Goal: Task Accomplishment & Management: Complete application form

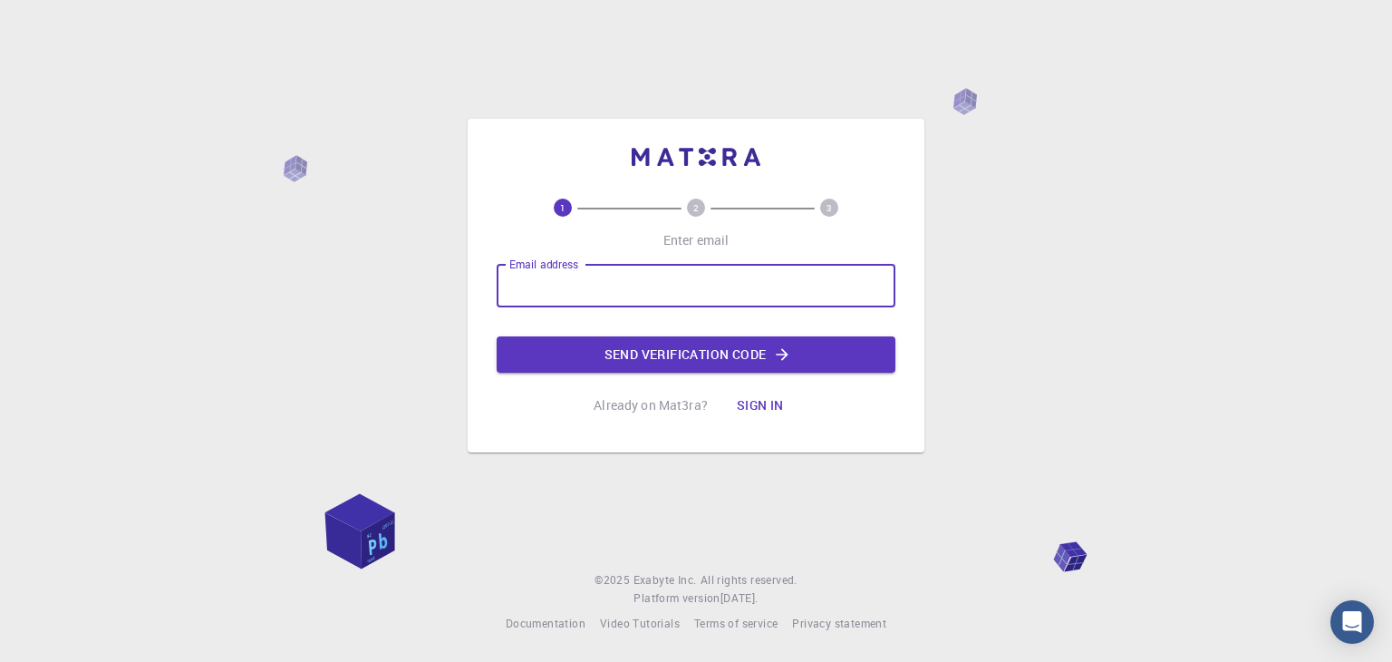
type input "[EMAIL_ADDRESS][DOMAIN_NAME]"
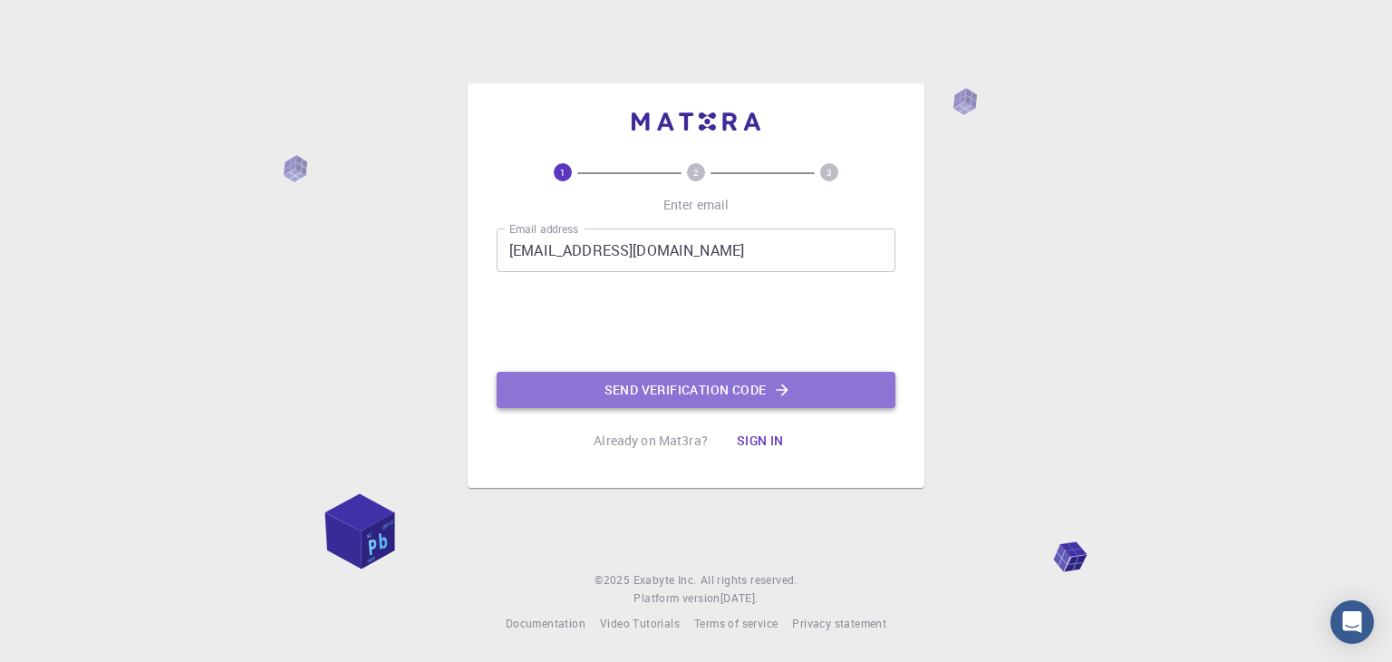
click at [566, 392] on button "Send verification code" at bounding box center [696, 390] width 399 height 36
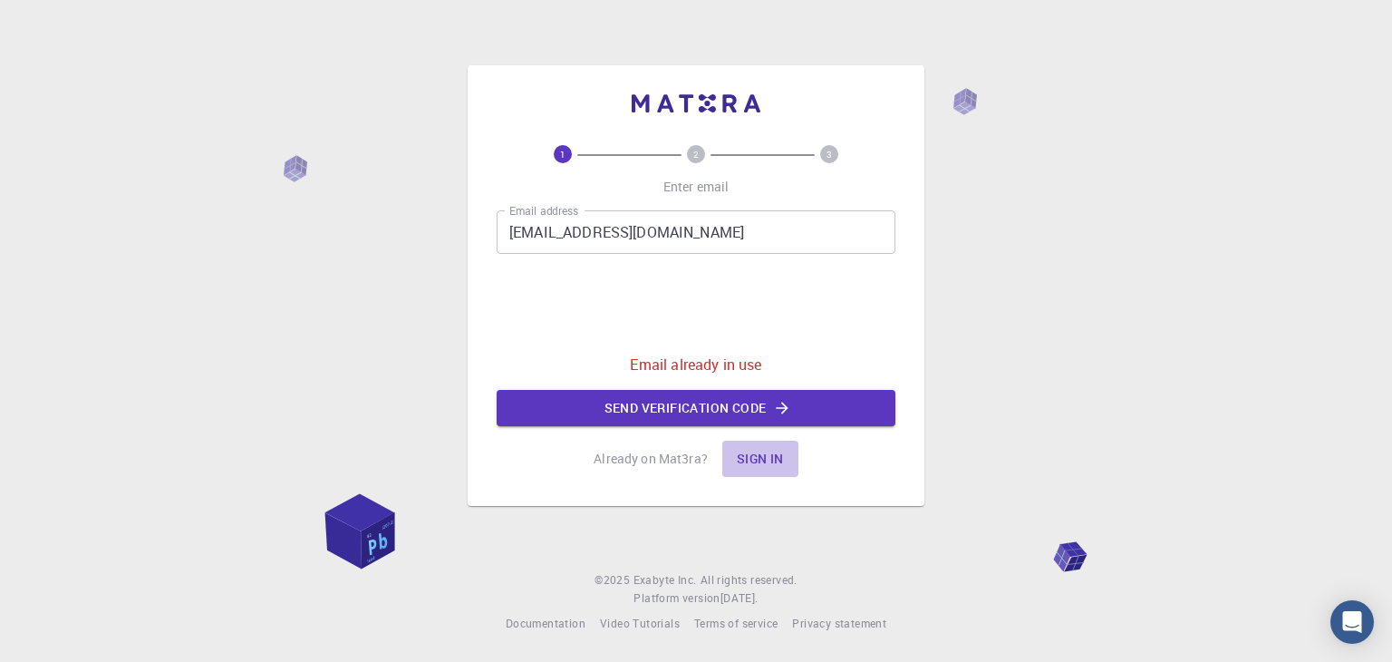
click at [740, 458] on button "Sign in" at bounding box center [760, 459] width 76 height 36
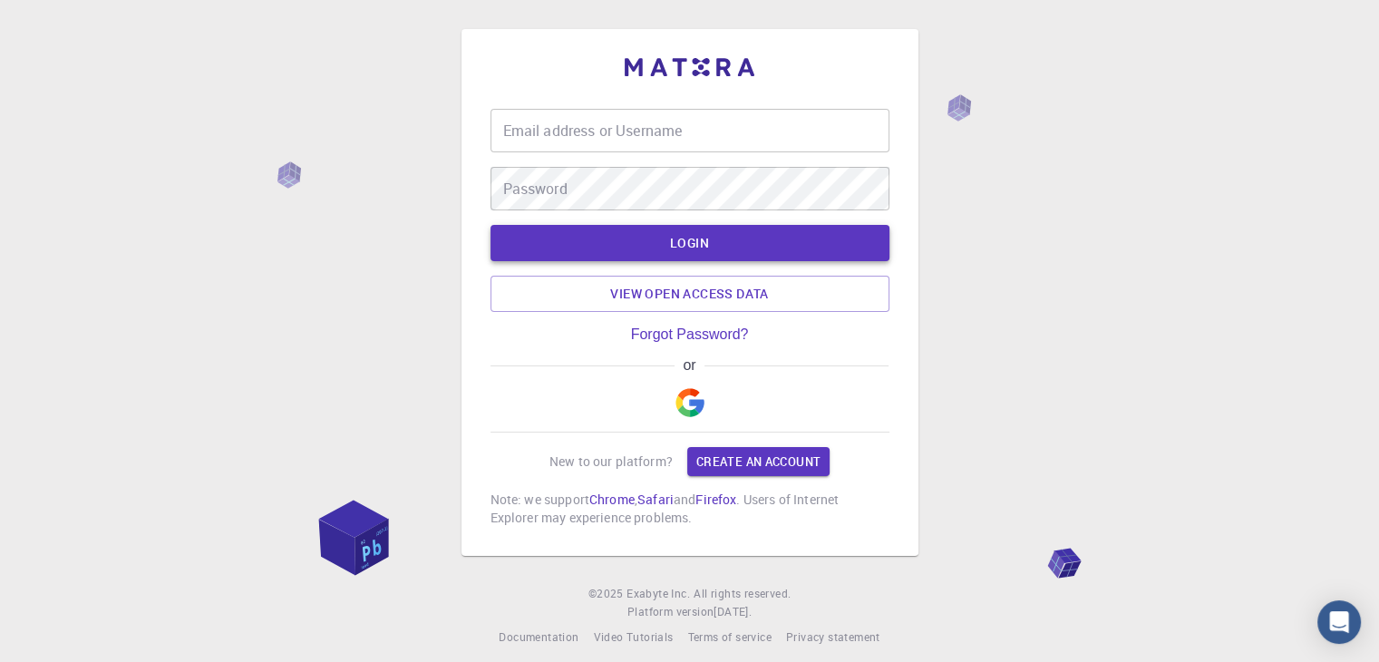
type input "[EMAIL_ADDRESS][DOMAIN_NAME]"
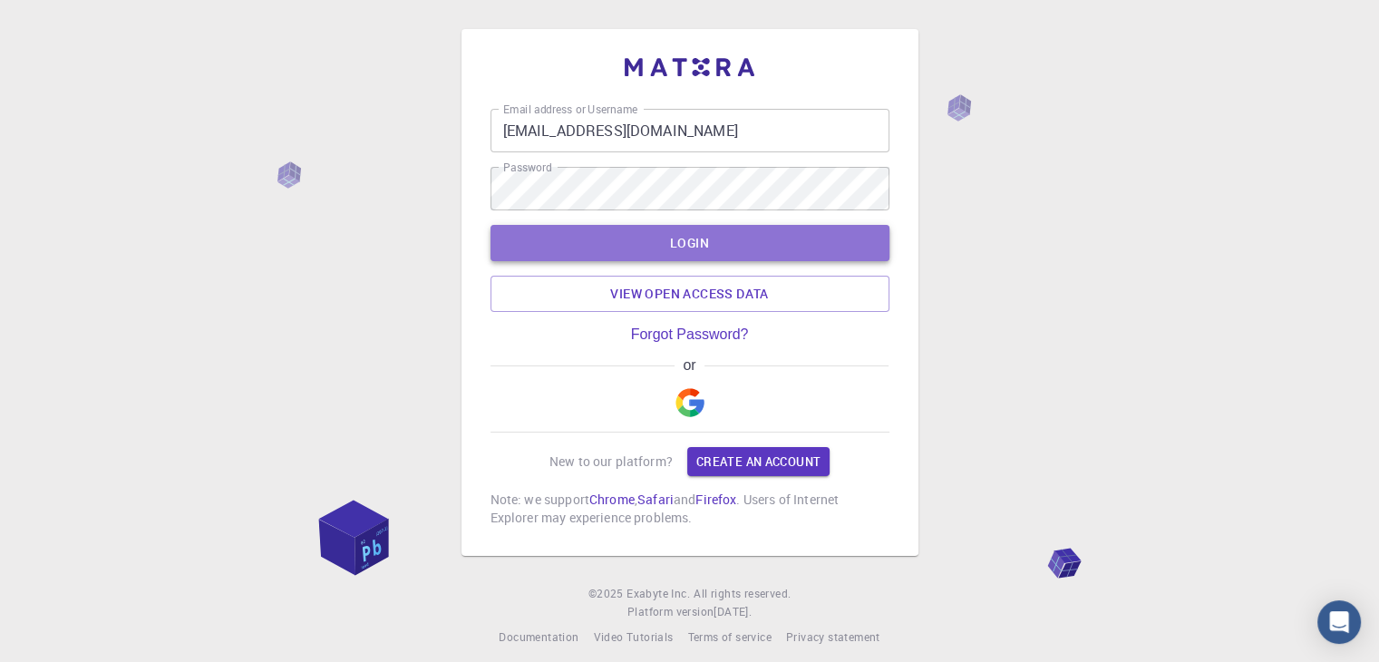
click at [657, 248] on button "LOGIN" at bounding box center [689, 243] width 399 height 36
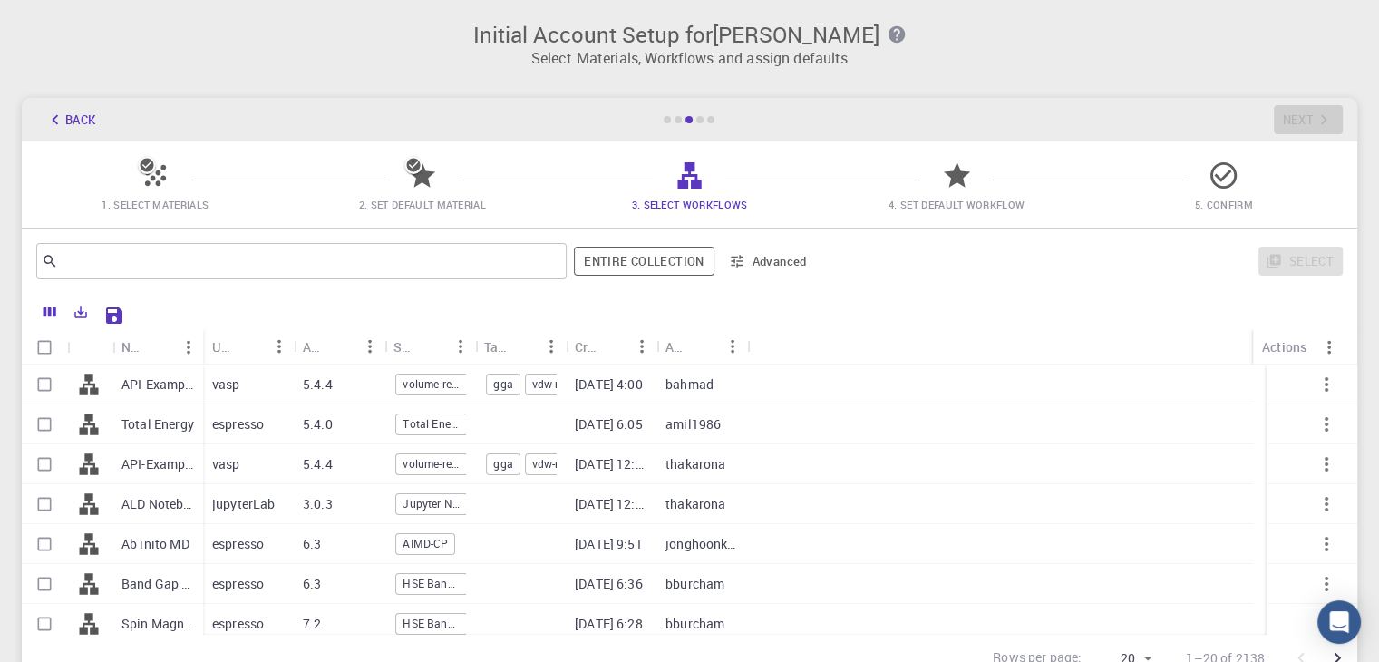
click at [407, 180] on icon at bounding box center [422, 176] width 32 height 32
click at [421, 170] on icon at bounding box center [422, 174] width 26 height 25
click at [327, 189] on span "2. Set Default Material" at bounding box center [422, 191] width 253 height 43
click at [58, 121] on icon "button" at bounding box center [55, 120] width 20 height 20
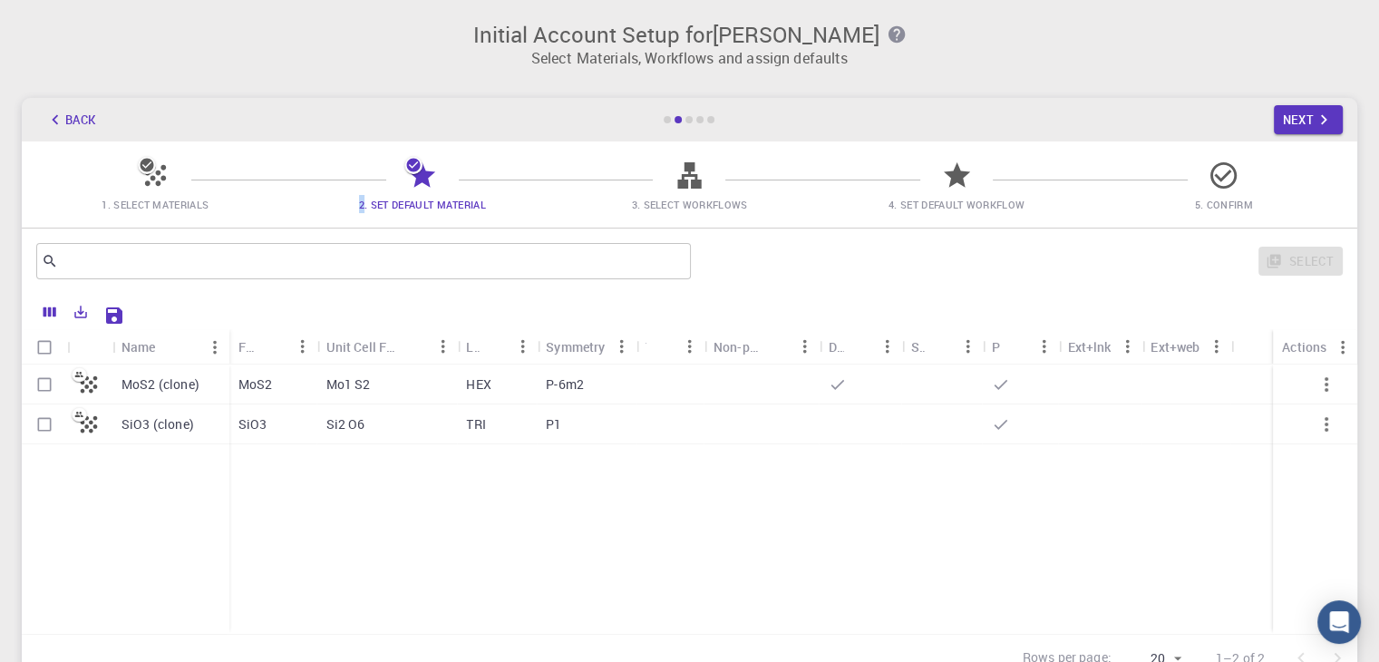
scroll to position [161, 0]
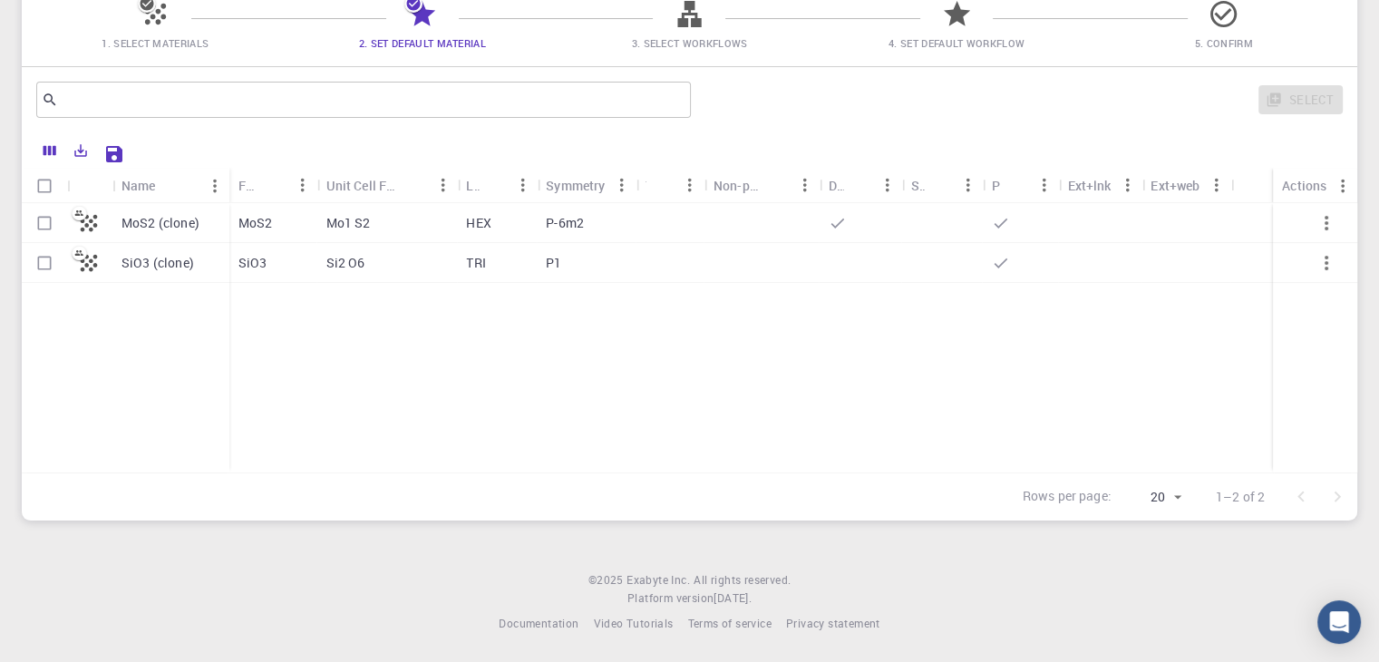
click at [609, 215] on div "P-6m2" at bounding box center [587, 223] width 100 height 40
checkbox input "true"
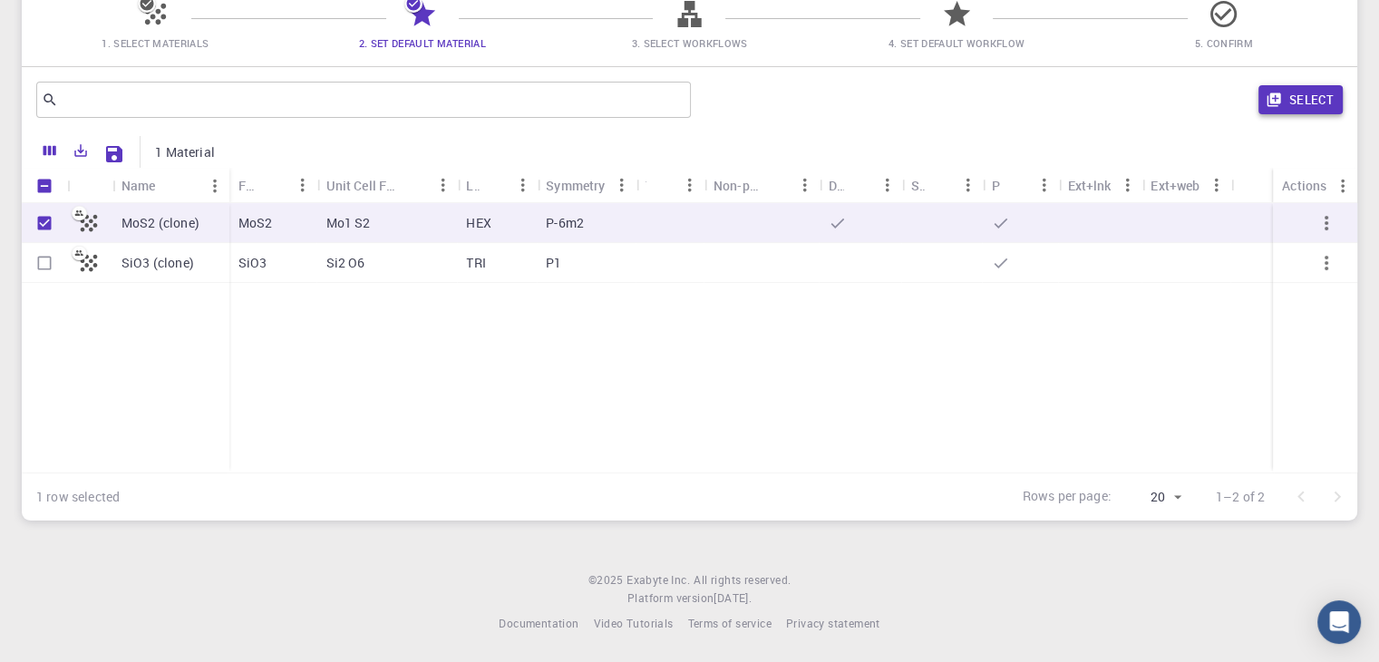
click at [1289, 95] on button "Select" at bounding box center [1300, 99] width 84 height 29
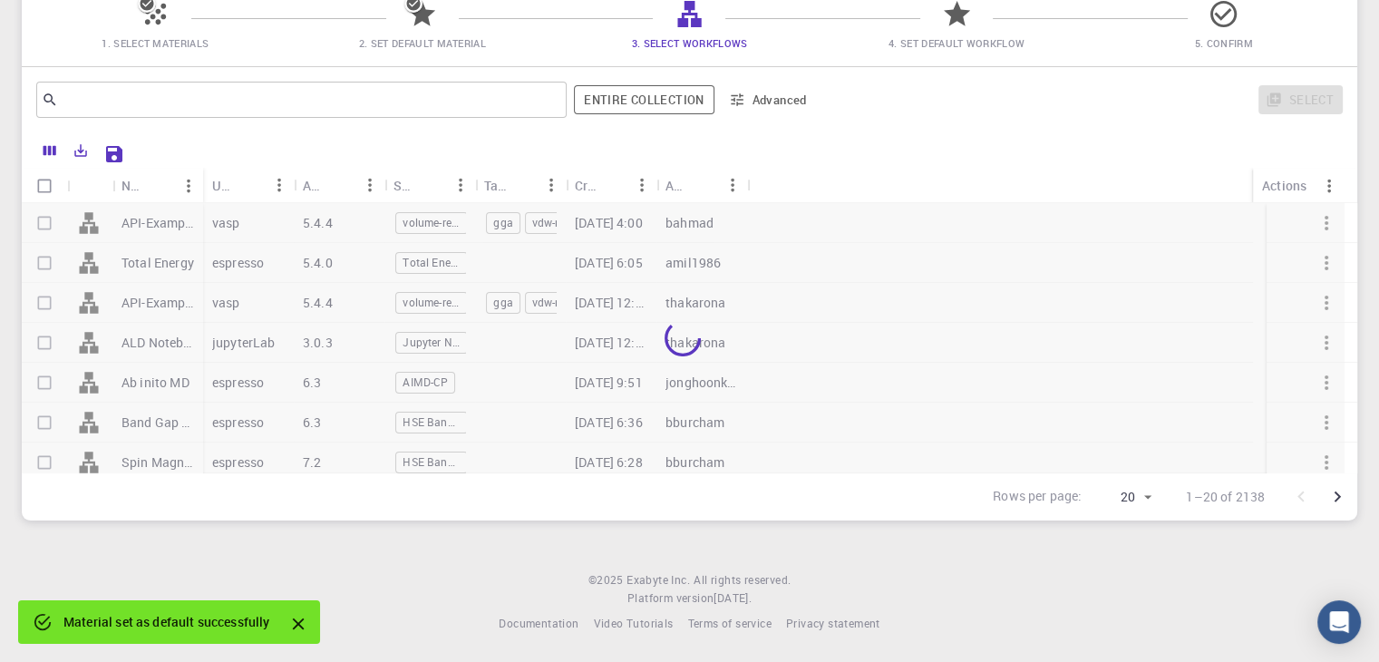
click at [662, 9] on span "3. Select Workflows" at bounding box center [689, 30] width 253 height 43
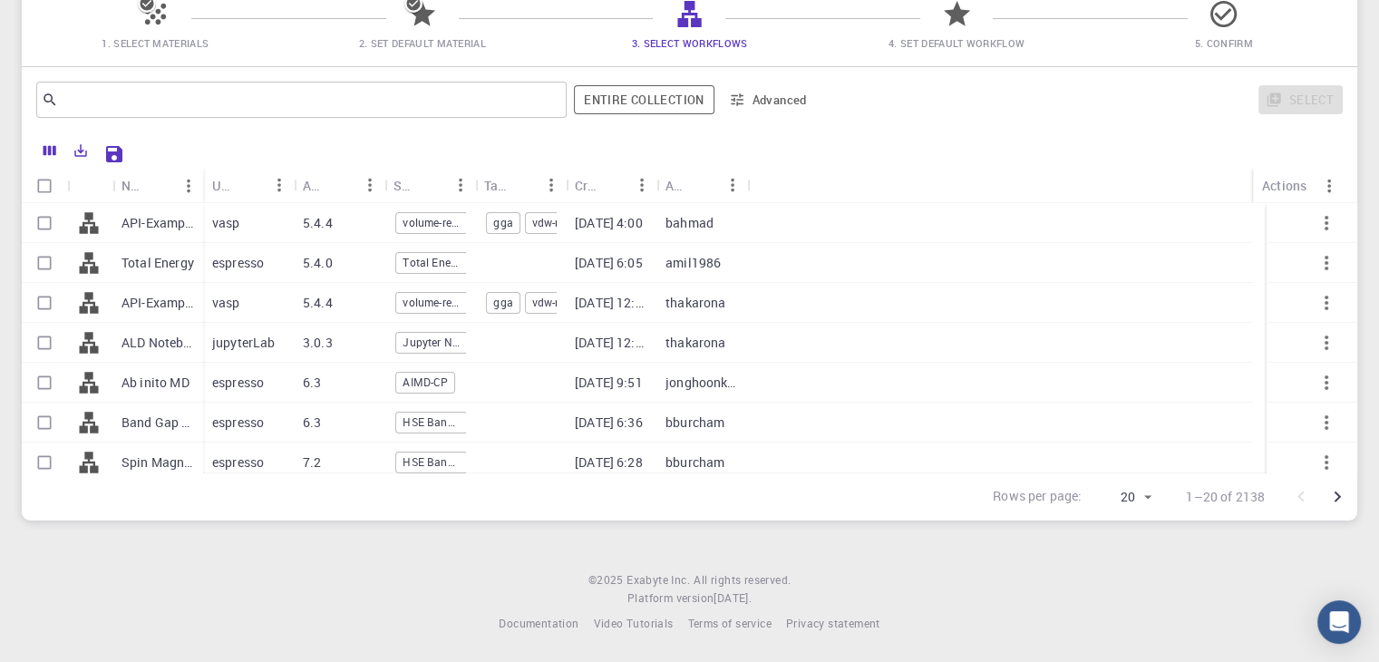
click at [334, 421] on div "6.3" at bounding box center [339, 422] width 91 height 40
checkbox input "true"
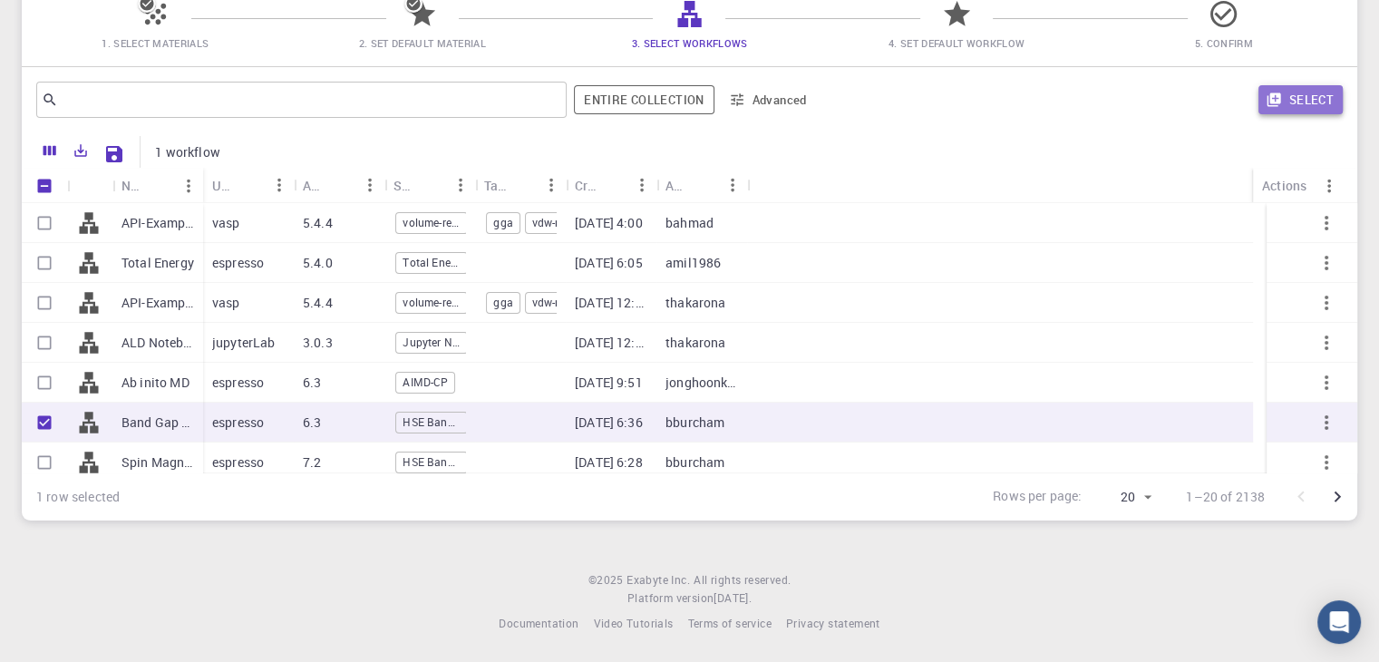
click at [1316, 99] on button "Select" at bounding box center [1300, 99] width 84 height 29
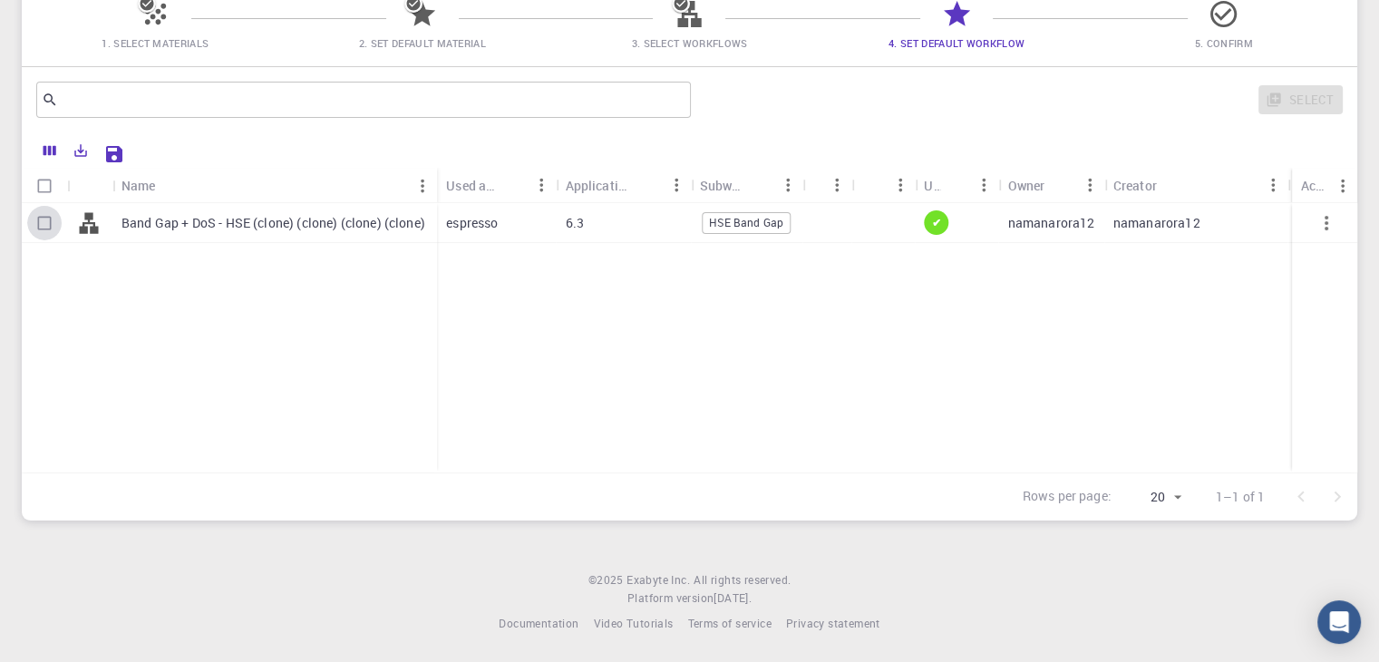
click at [33, 229] on input "Select row" at bounding box center [44, 223] width 34 height 34
checkbox input "true"
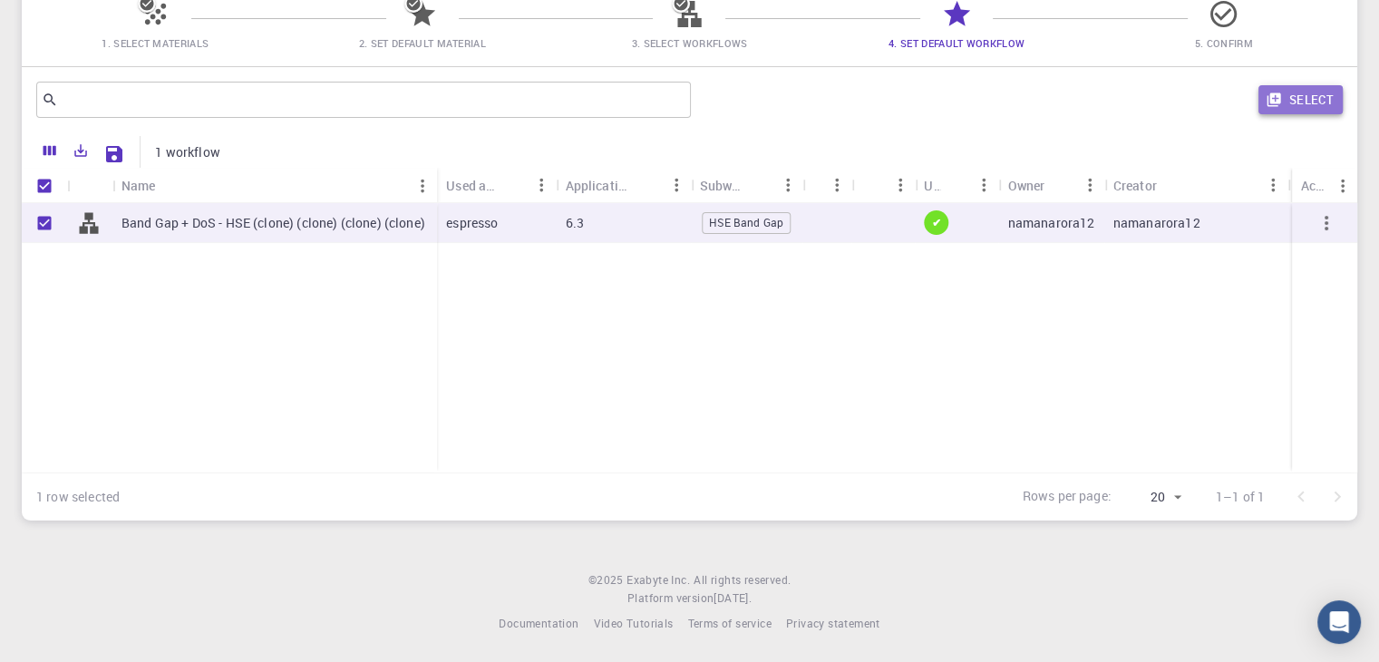
click at [1293, 90] on button "Select" at bounding box center [1300, 99] width 84 height 29
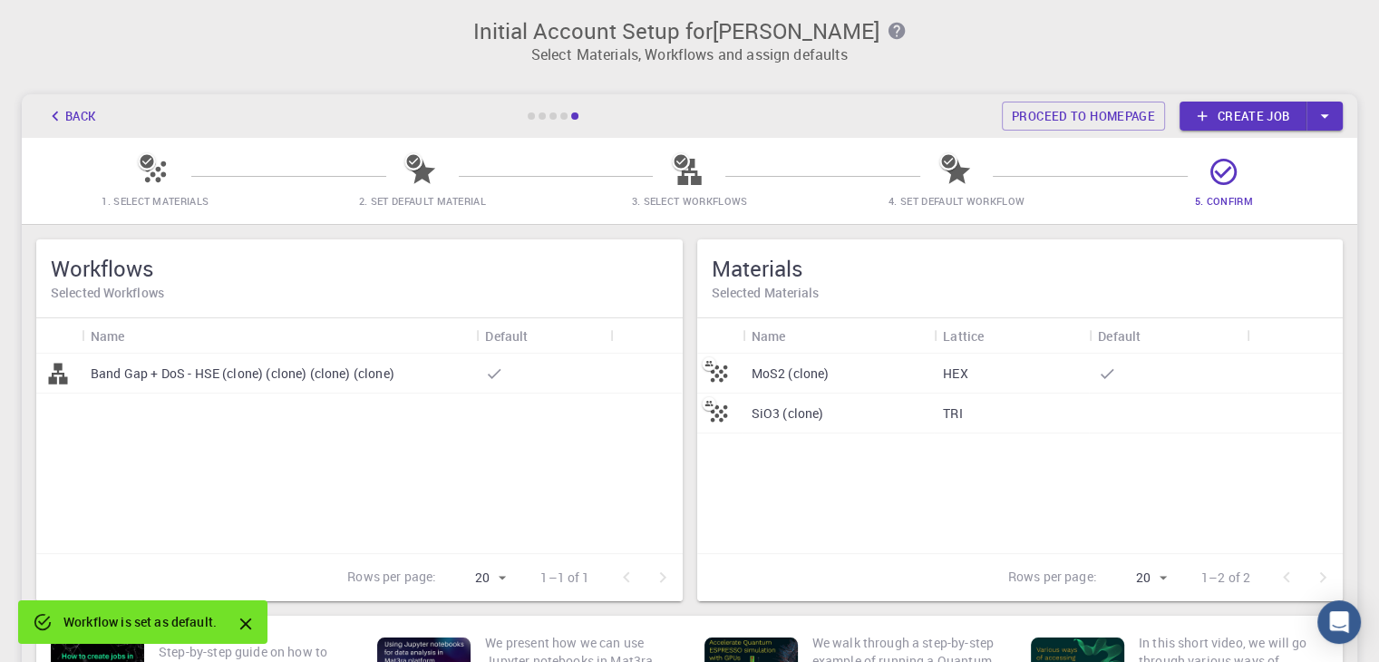
scroll to position [0, 0]
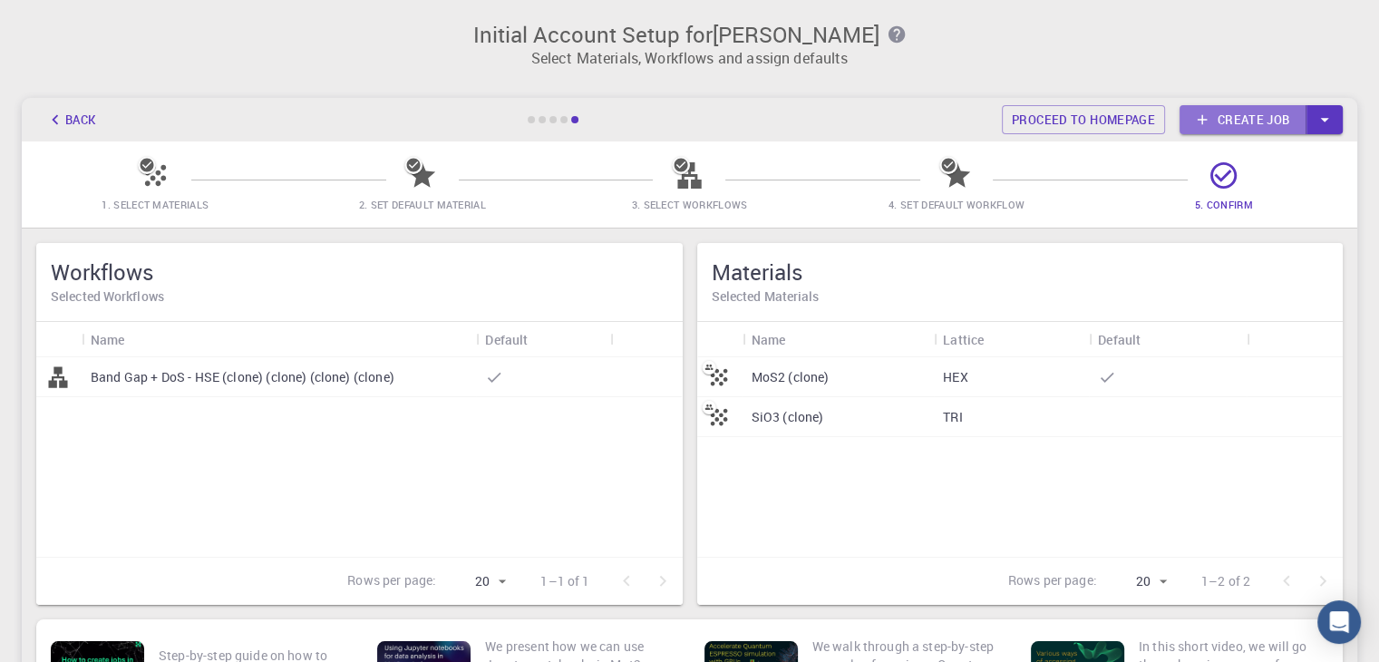
click at [1237, 109] on link "Create job" at bounding box center [1242, 119] width 127 height 29
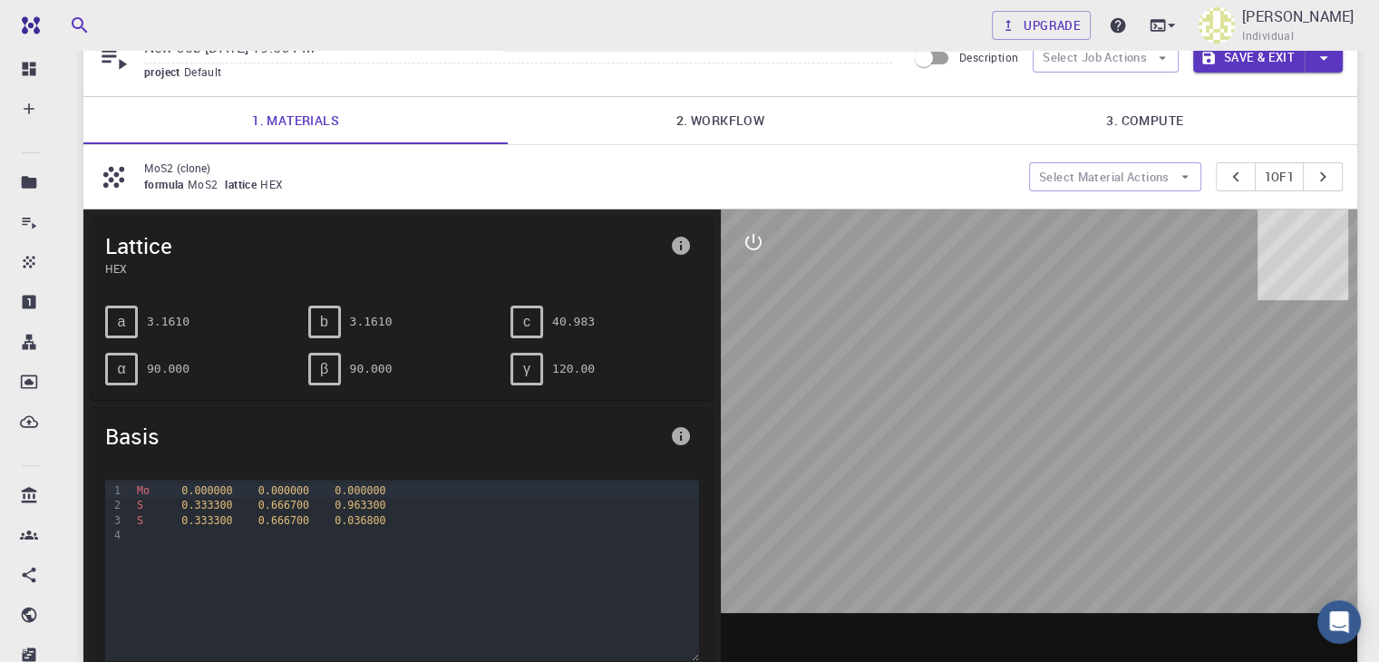
scroll to position [96, 0]
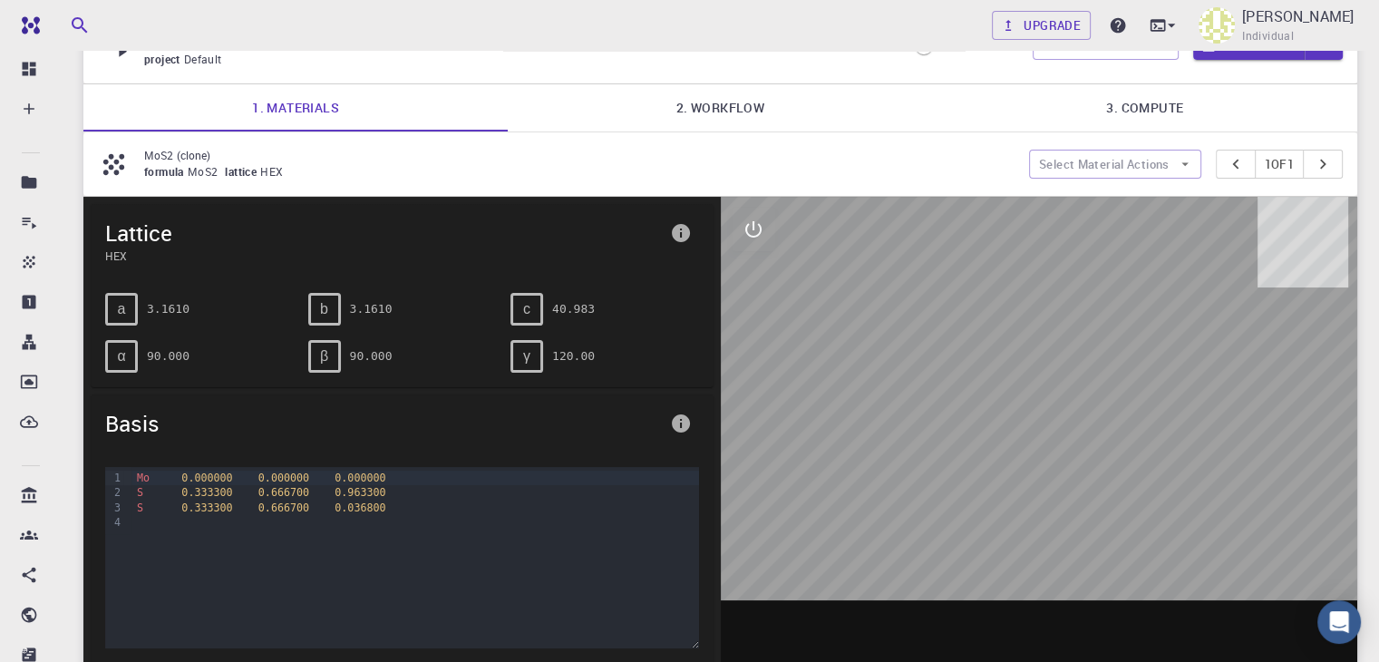
drag, startPoint x: 1036, startPoint y: 295, endPoint x: 1071, endPoint y: 309, distance: 38.2
click at [1071, 309] on div at bounding box center [1039, 479] width 637 height 564
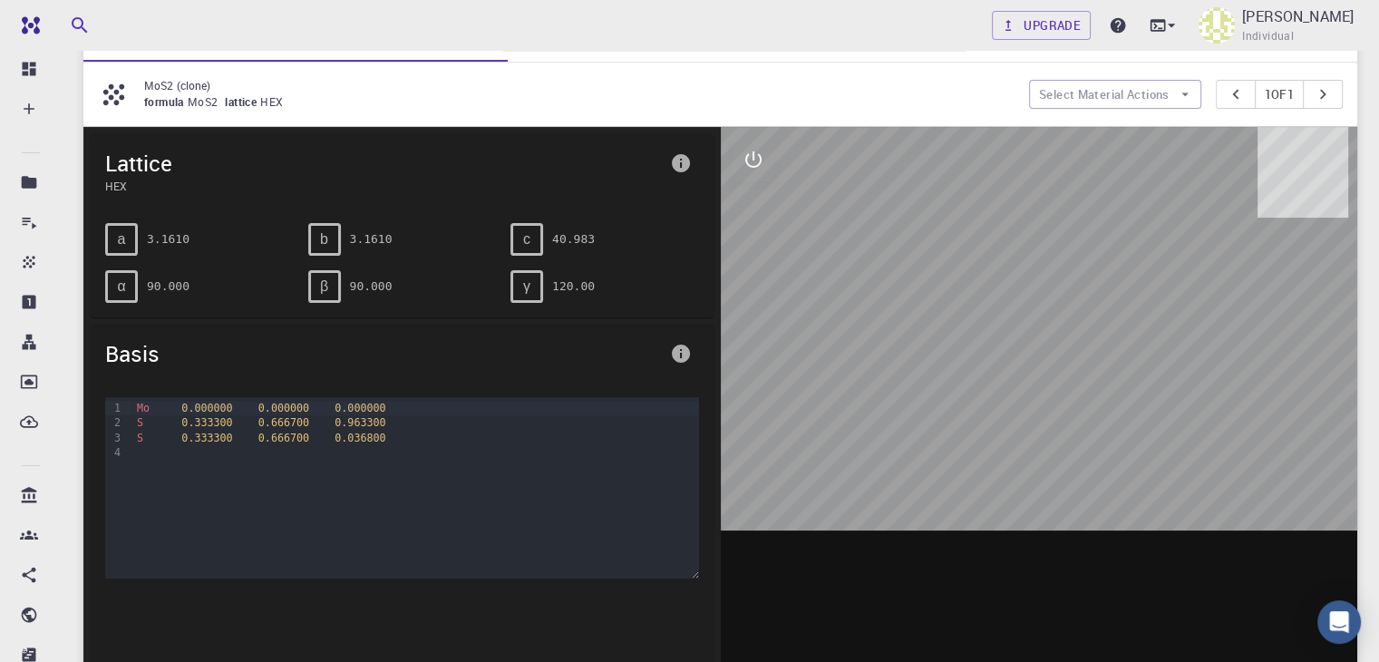
scroll to position [165, 0]
click at [750, 160] on icon "interactive" at bounding box center [753, 161] width 22 height 22
click at [751, 195] on icon "view" at bounding box center [753, 204] width 22 height 22
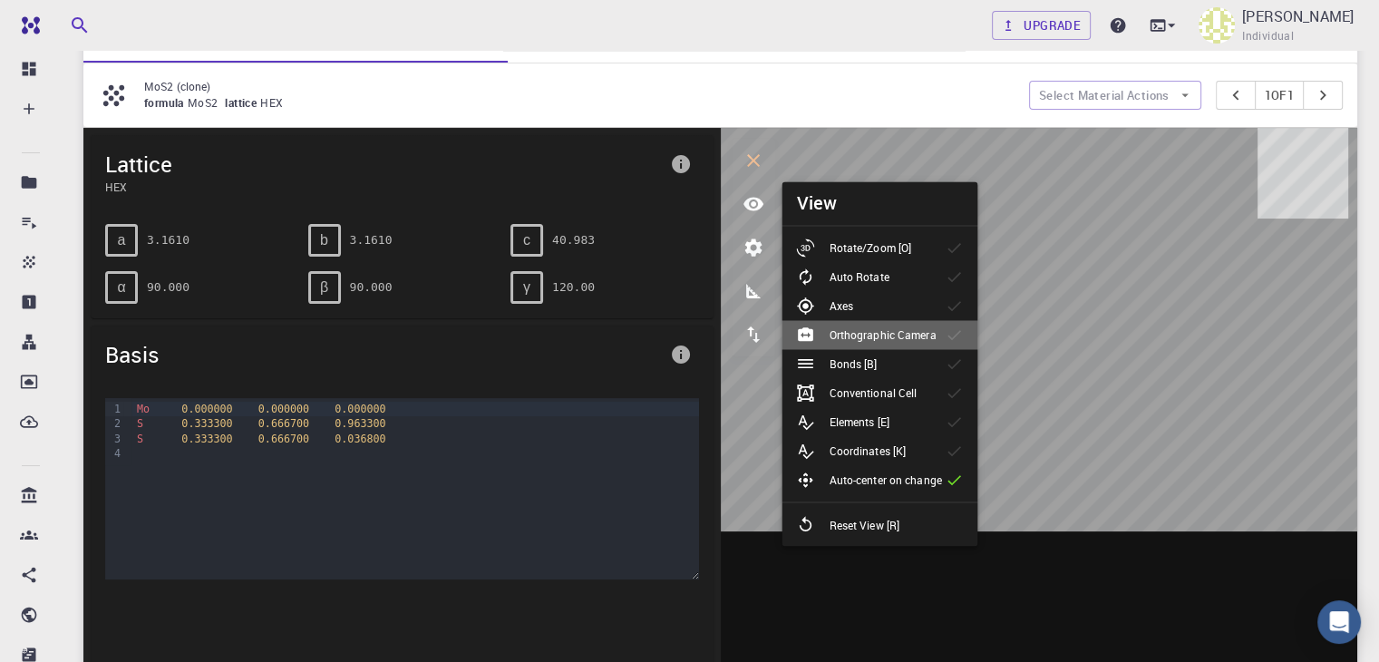
click at [850, 334] on p "Orthographic Camera" at bounding box center [882, 334] width 107 height 16
click at [848, 334] on p "Orthographic Camera" at bounding box center [882, 334] width 107 height 16
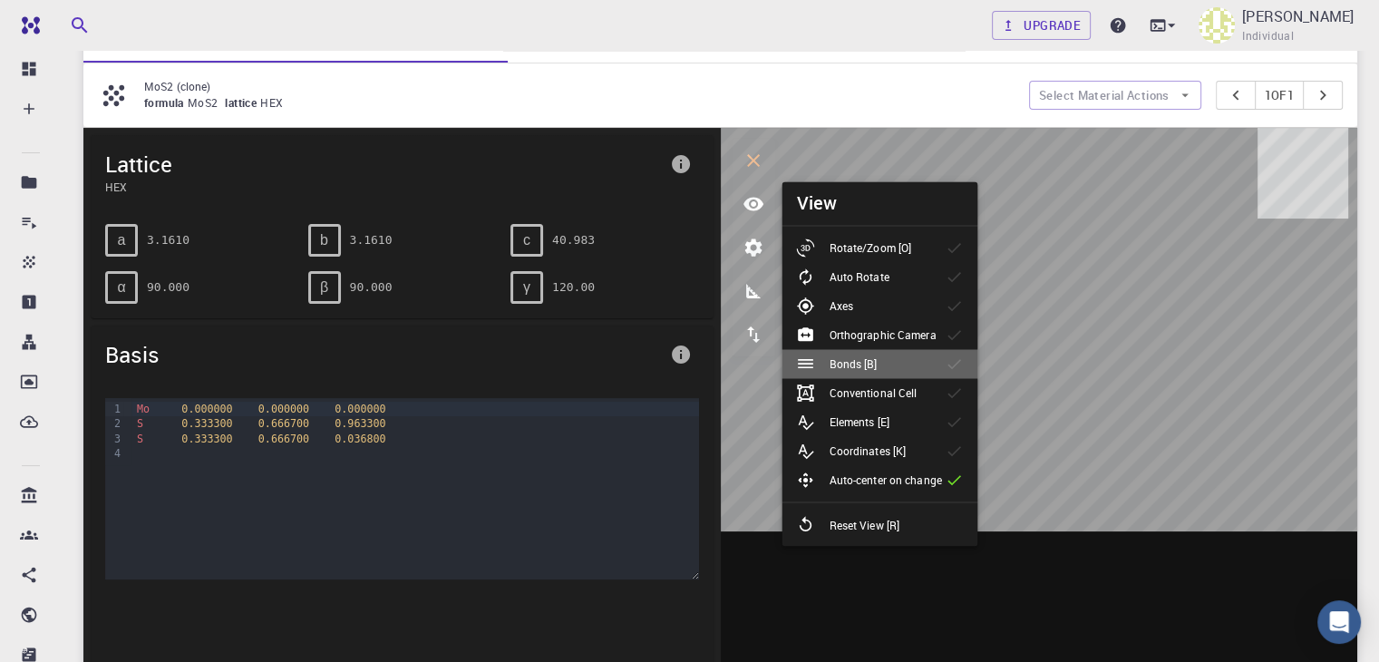
click at [853, 364] on p "Bonds [B]" at bounding box center [853, 363] width 48 height 16
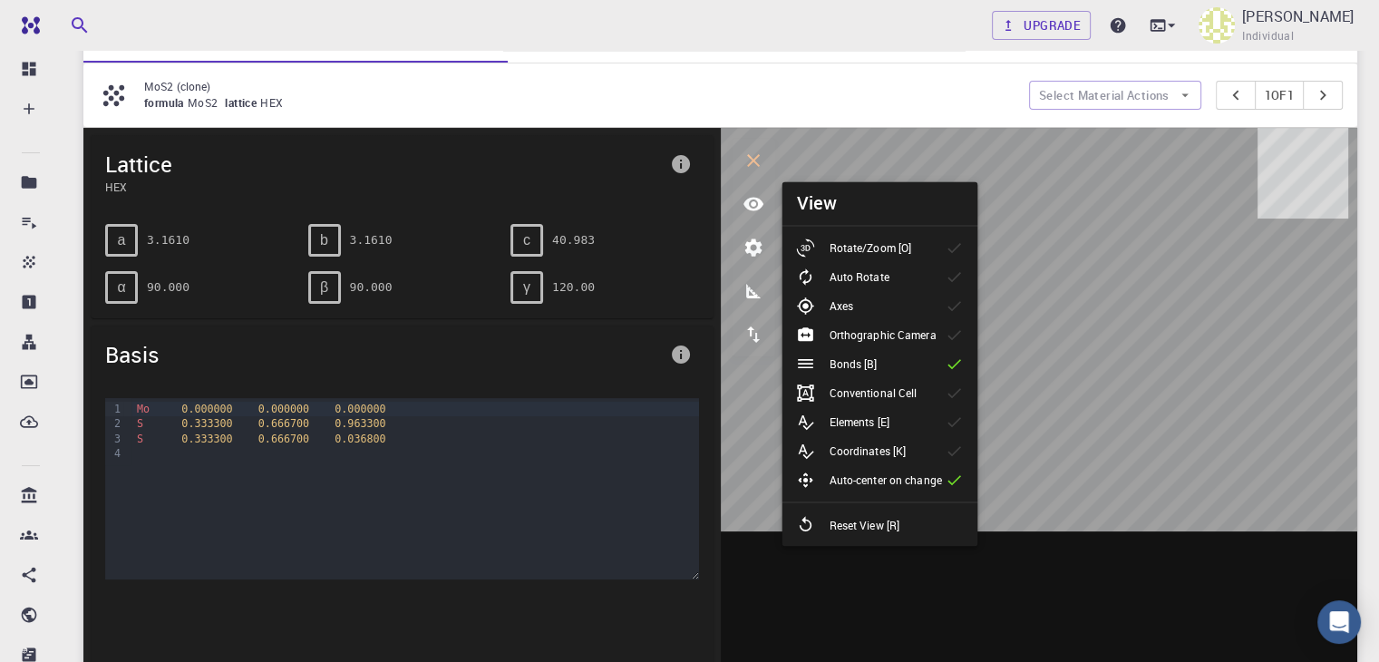
click at [808, 451] on icon at bounding box center [805, 450] width 18 height 18
click at [823, 422] on div at bounding box center [812, 421] width 33 height 18
click at [822, 443] on div at bounding box center [812, 450] width 33 height 18
click at [828, 414] on div at bounding box center [812, 421] width 33 height 18
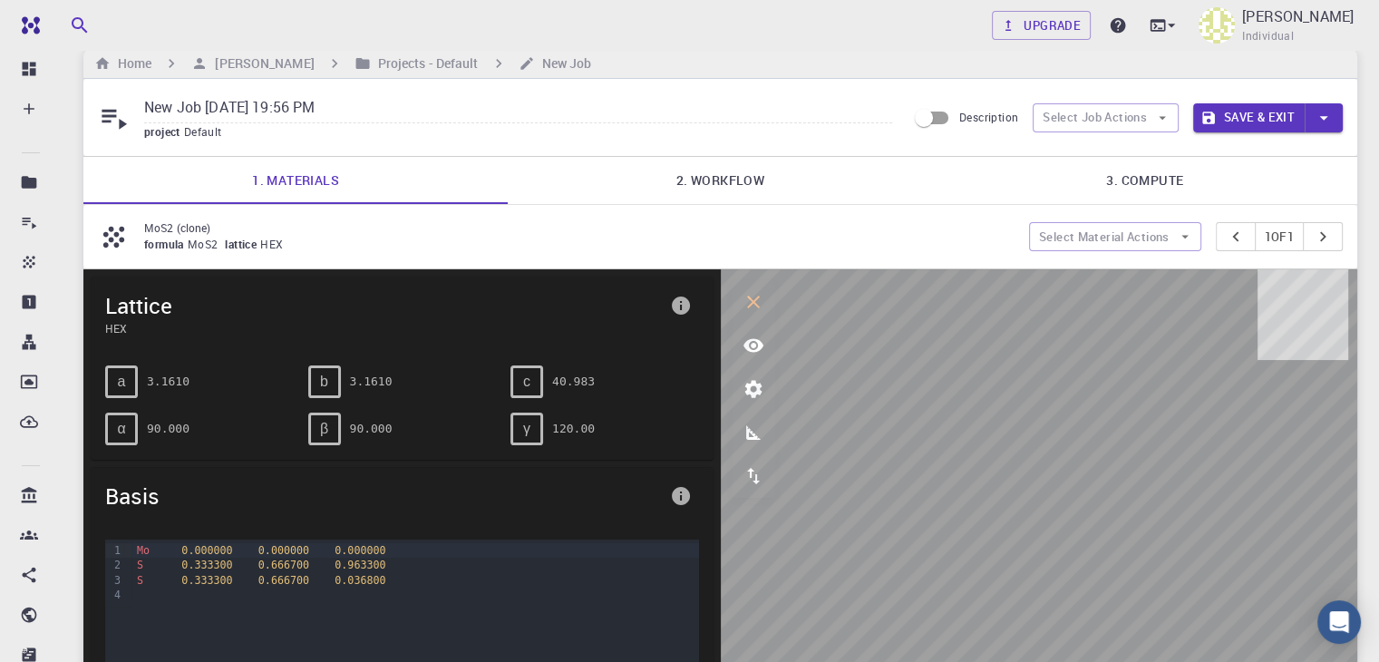
scroll to position [0, 0]
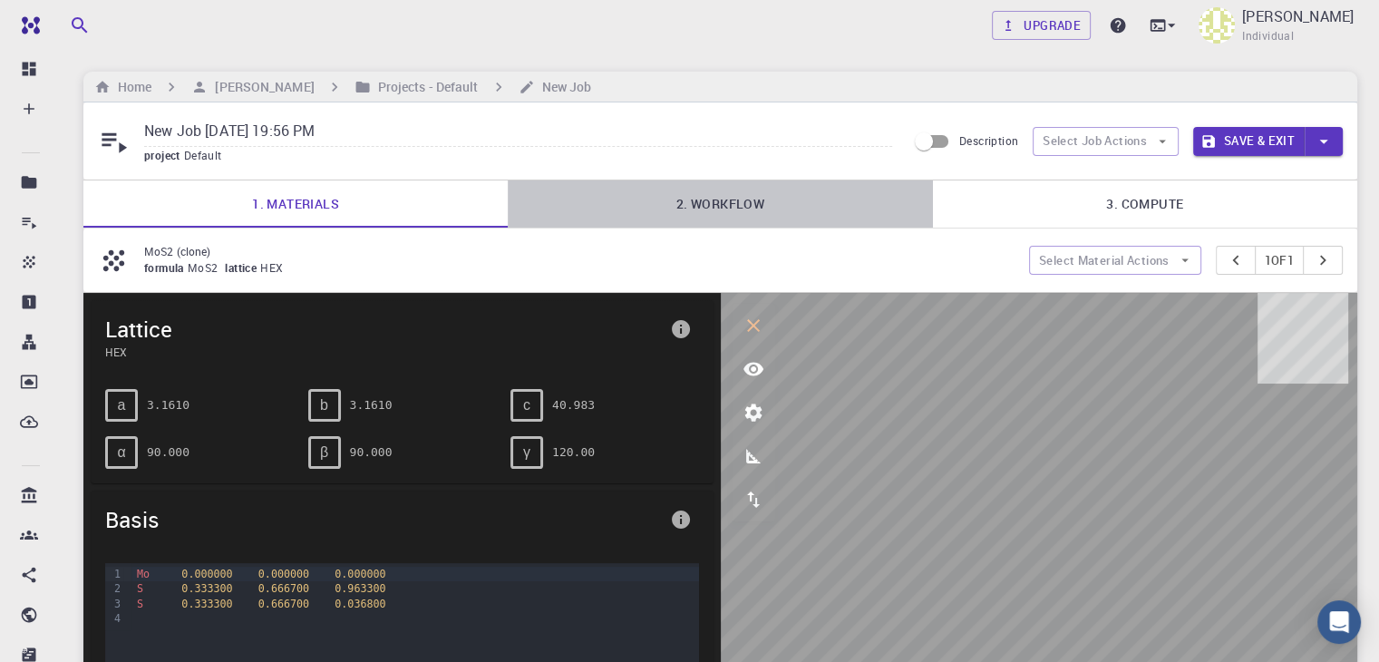
click at [685, 195] on link "2. Workflow" at bounding box center [720, 203] width 424 height 47
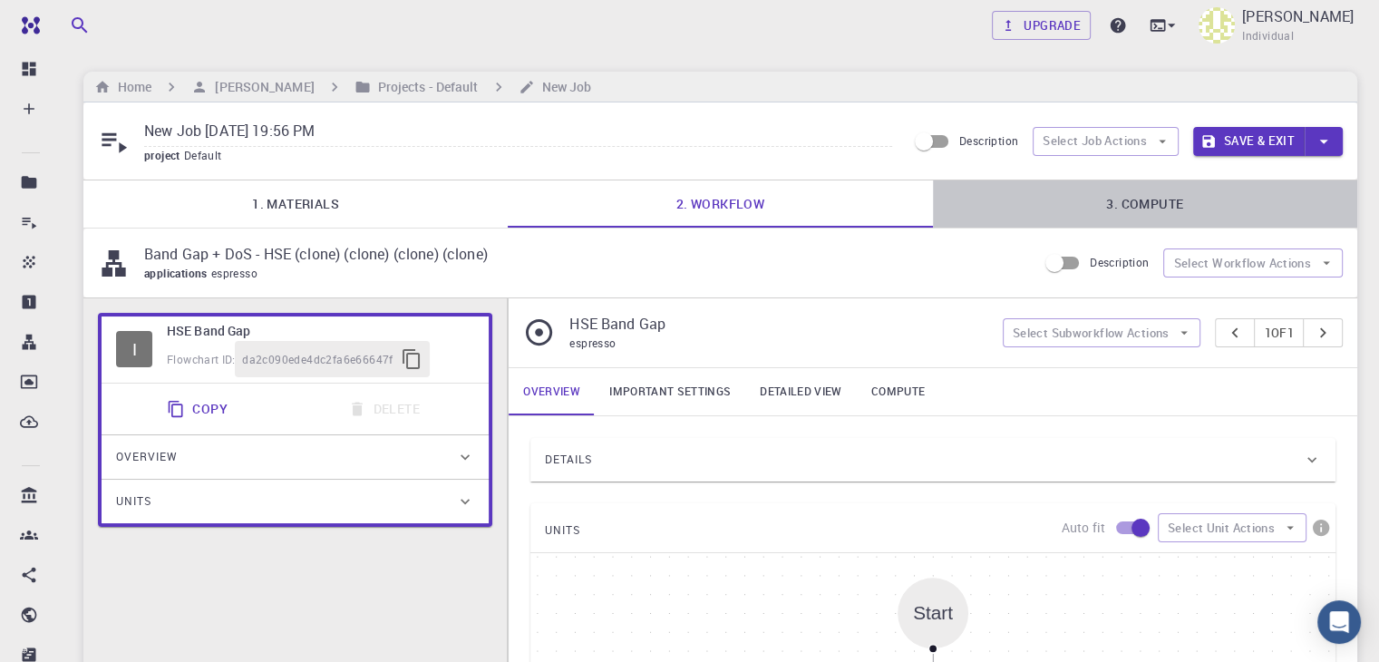
click at [1093, 209] on link "3. Compute" at bounding box center [1145, 203] width 424 height 47
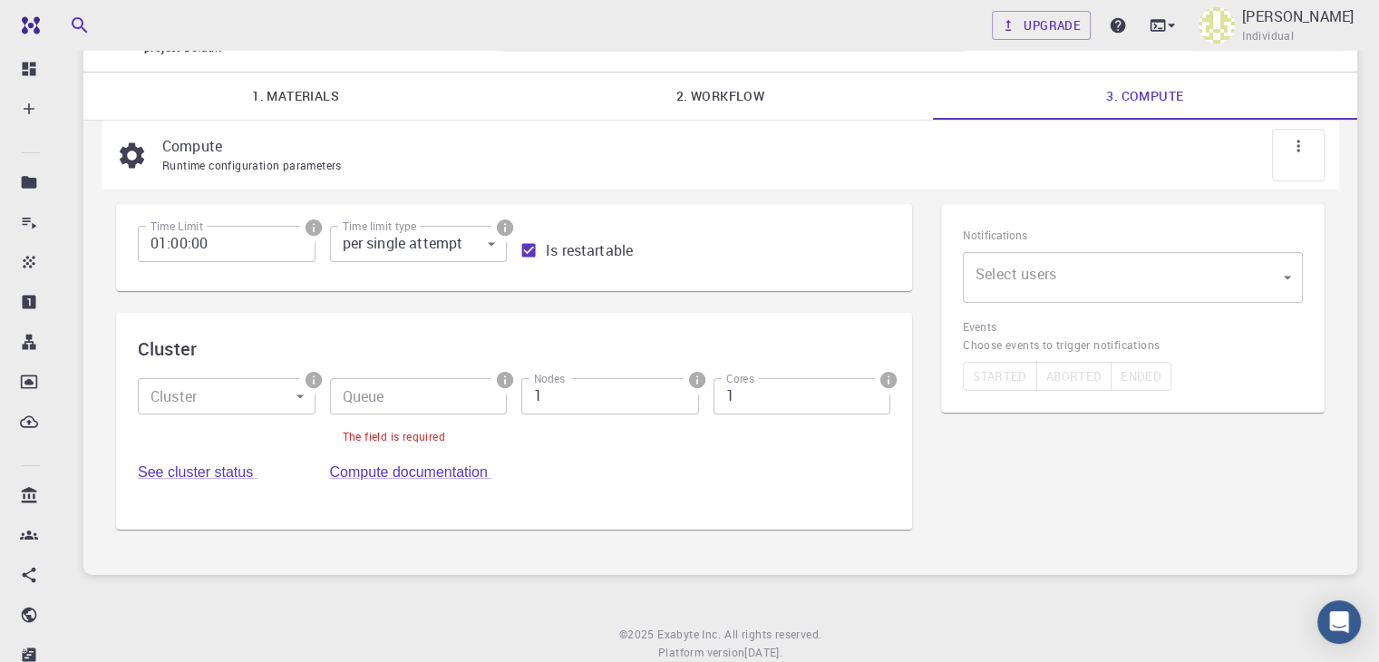
scroll to position [107, 0]
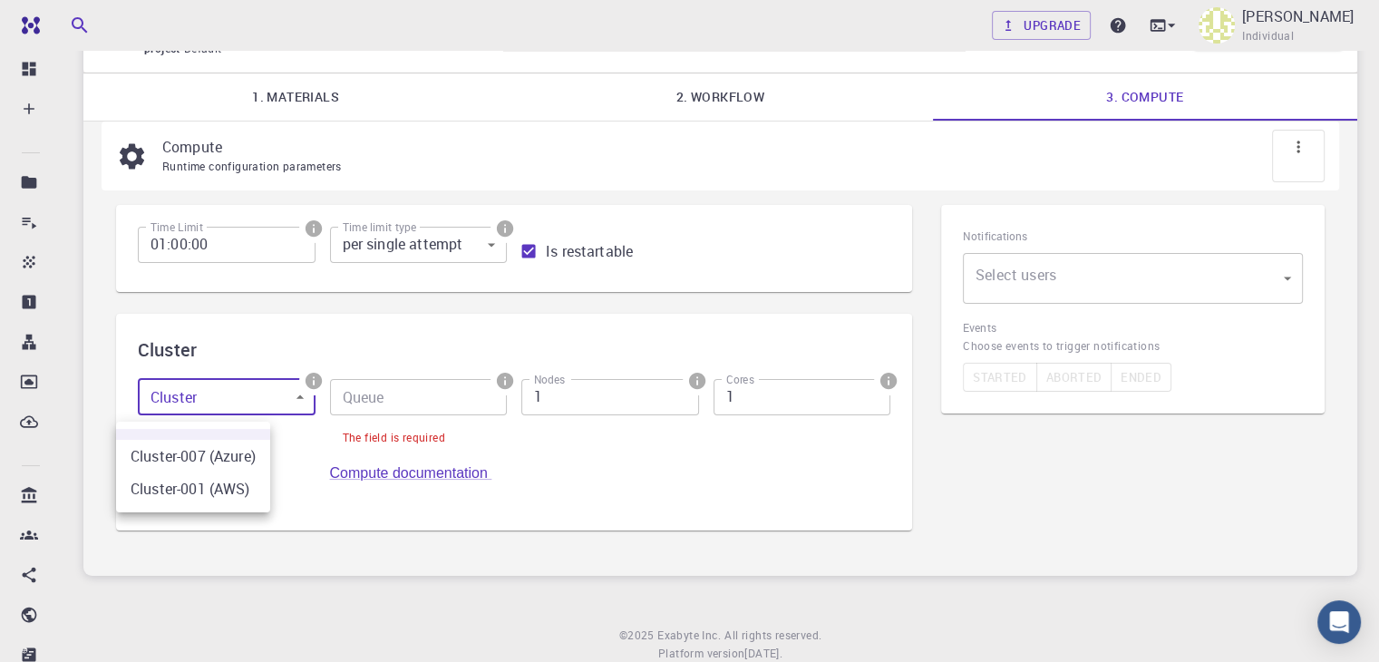
click at [230, 401] on body "Free Dashboard Create New Job New Material Create Material Upload File Import f…" at bounding box center [689, 305] width 1379 height 824
click at [243, 485] on li "Cluster-001 (AWS)" at bounding box center [193, 488] width 154 height 33
type input "1"
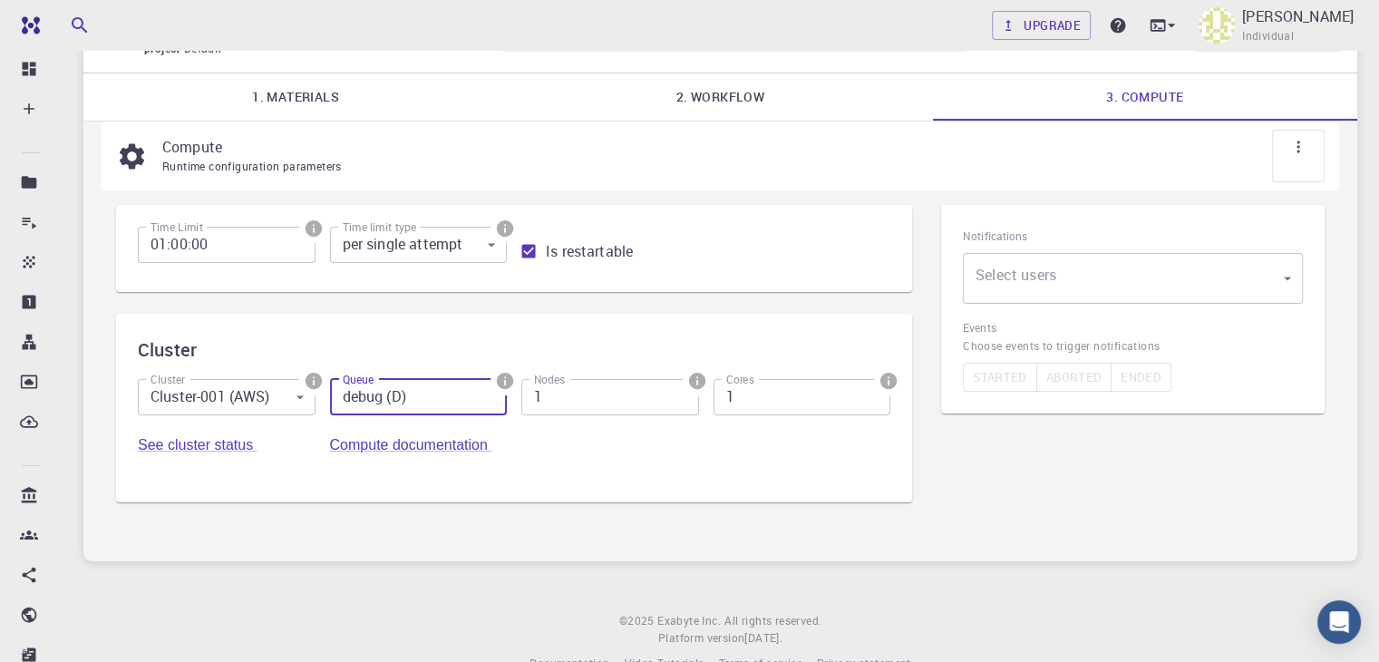
click at [360, 413] on input "debug (D)" at bounding box center [419, 397] width 178 height 36
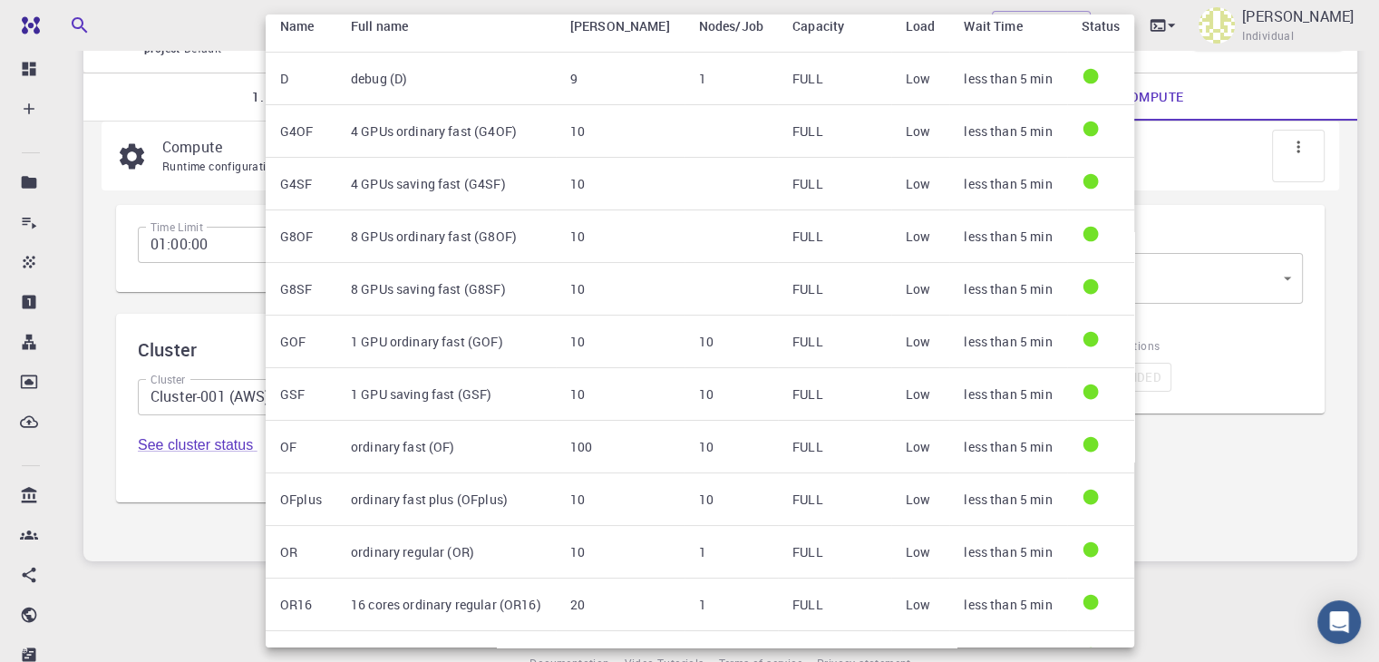
scroll to position [0, 0]
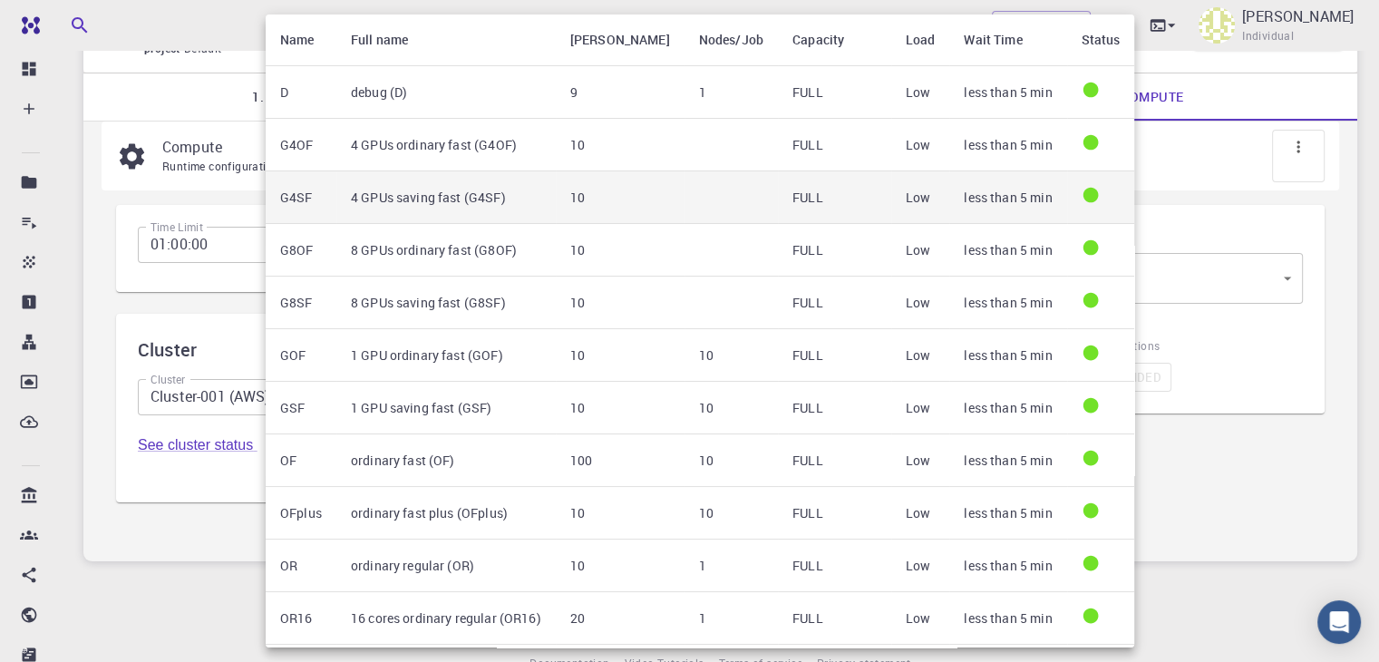
click at [480, 193] on td "4 GPUs saving fast (G4SF)" at bounding box center [445, 197] width 219 height 53
type input "4 GPUs saving fast (G4SF)"
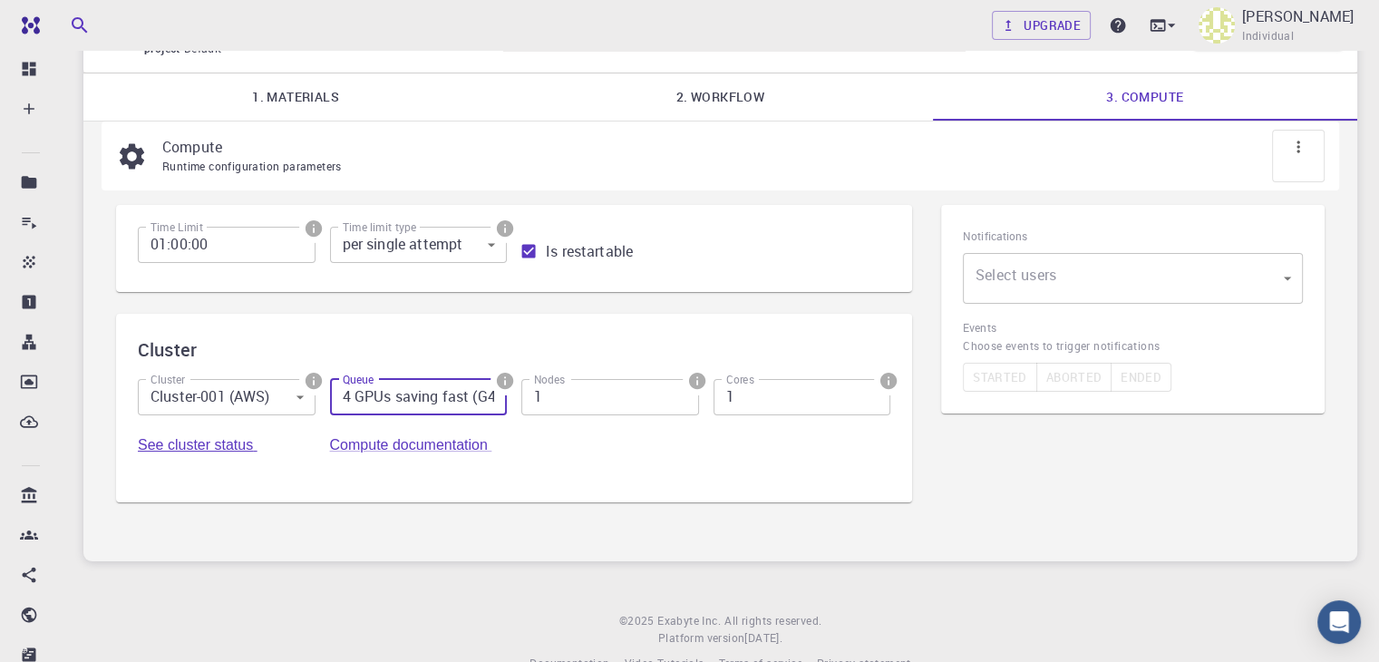
click at [257, 437] on link "See cluster status" at bounding box center [198, 444] width 120 height 15
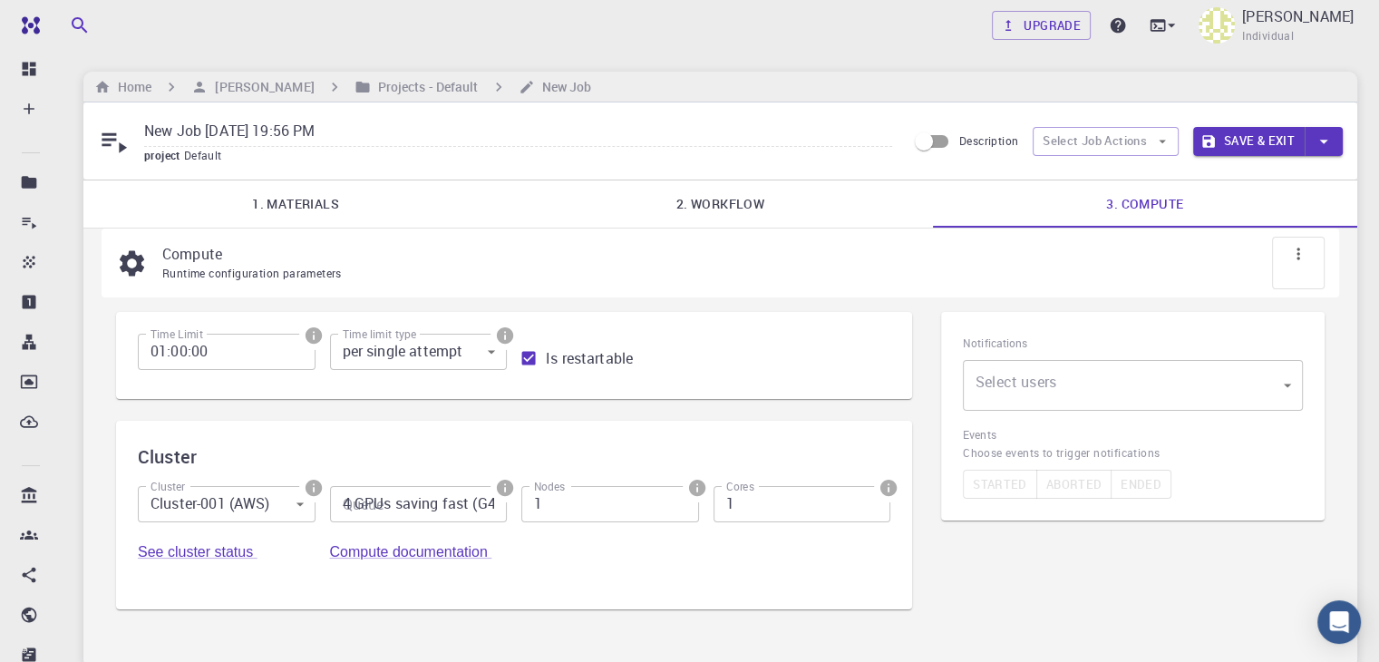
click at [312, 205] on link "1. Materials" at bounding box center [295, 203] width 424 height 47
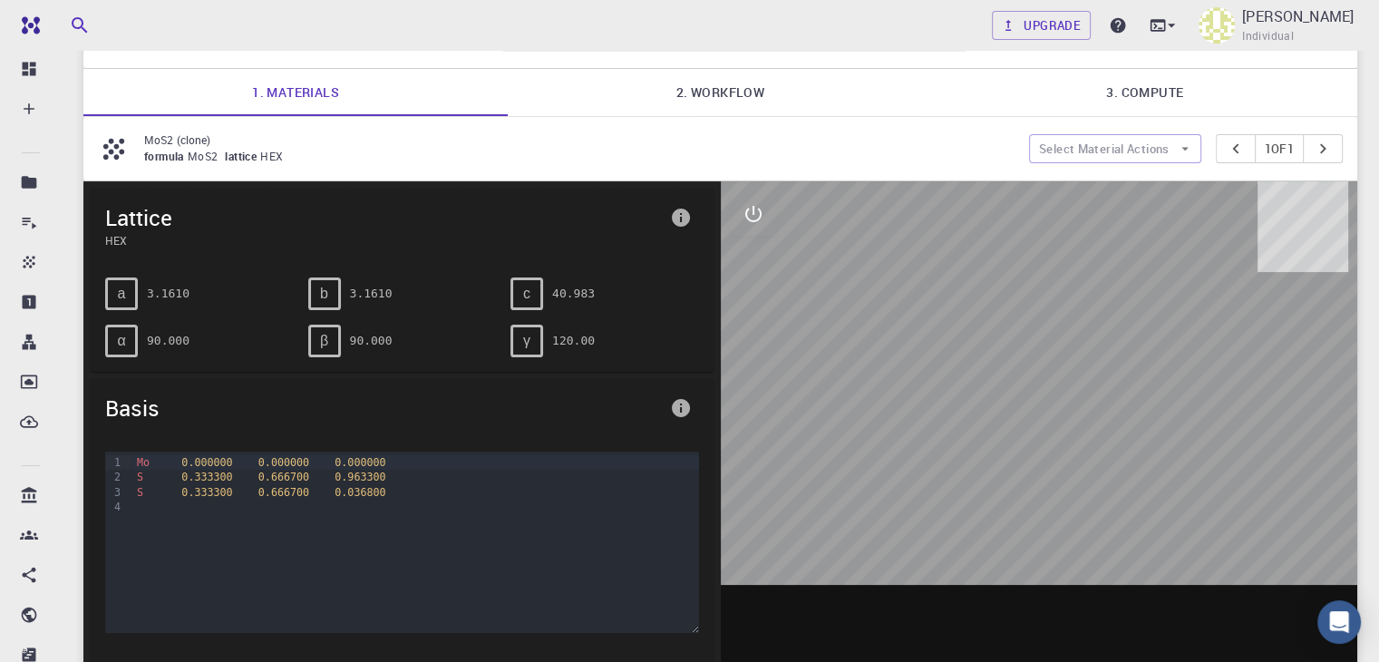
scroll to position [112, 0]
click at [124, 281] on div "a" at bounding box center [121, 292] width 33 height 33
click at [334, 289] on div "b" at bounding box center [324, 292] width 33 height 33
click at [674, 215] on icon "info" at bounding box center [681, 217] width 18 height 18
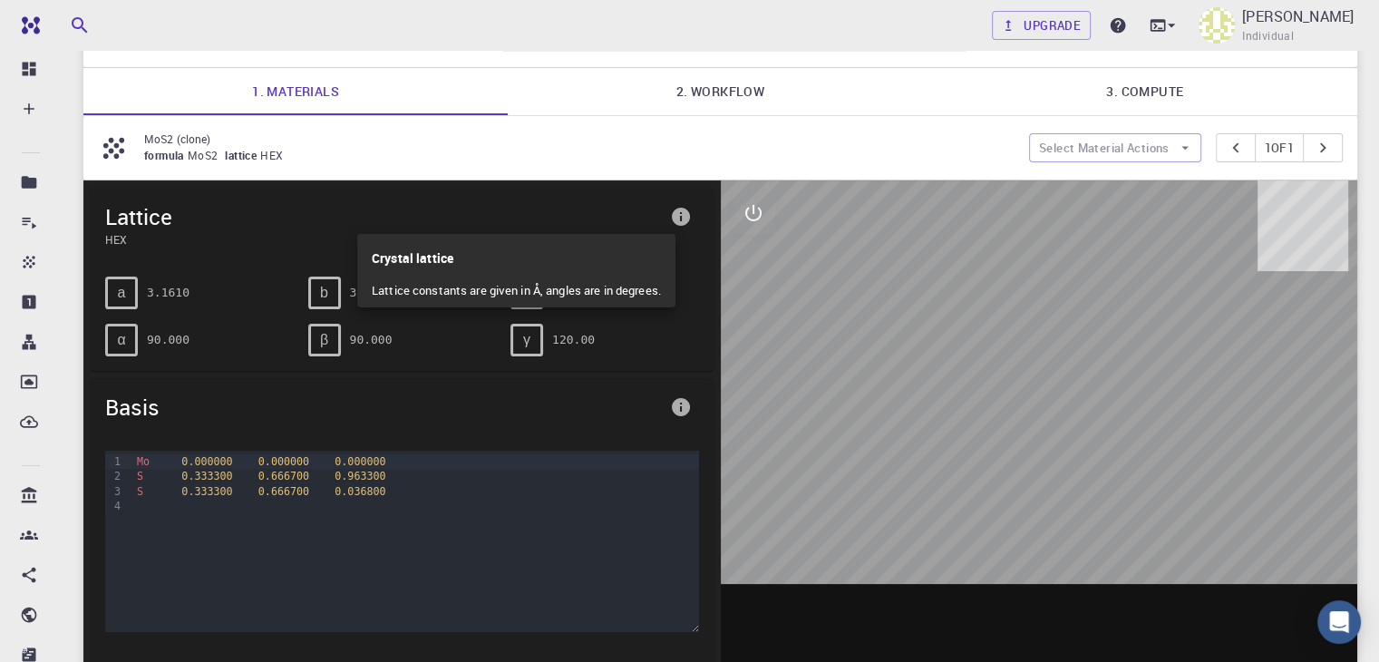
click at [674, 215] on div at bounding box center [689, 331] width 1379 height 662
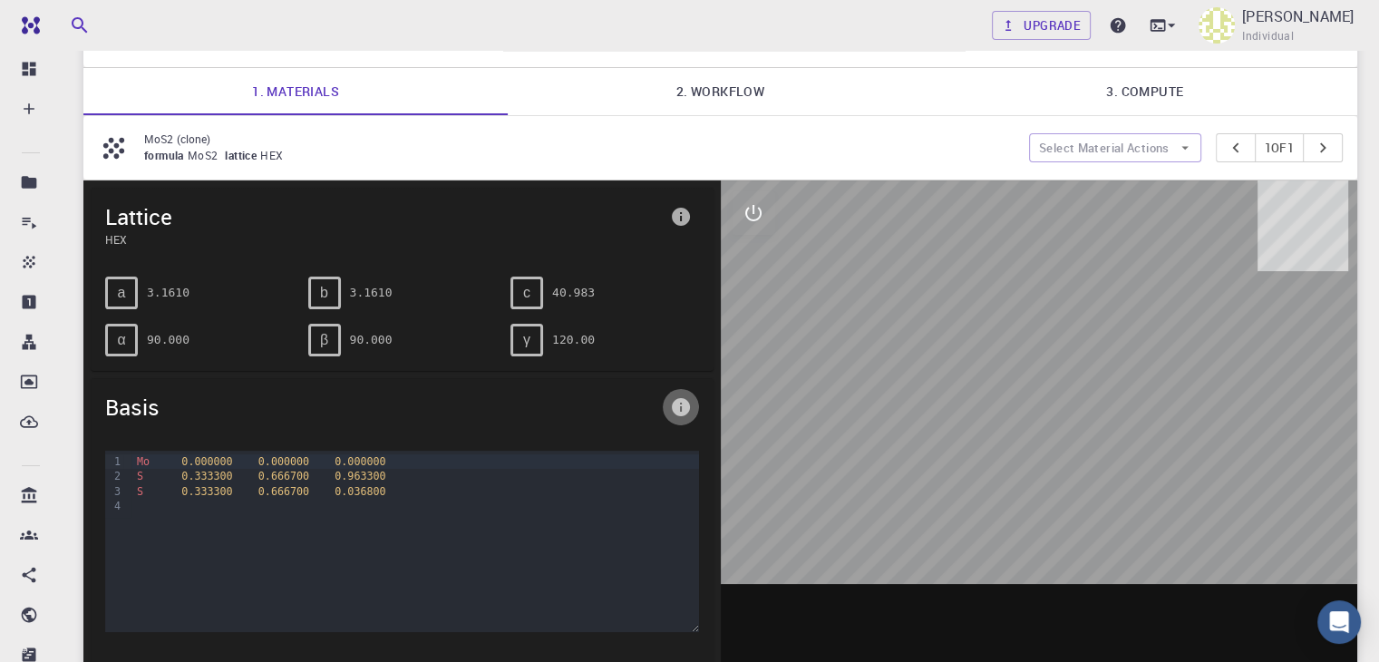
click at [671, 400] on icon "info" at bounding box center [681, 407] width 22 height 22
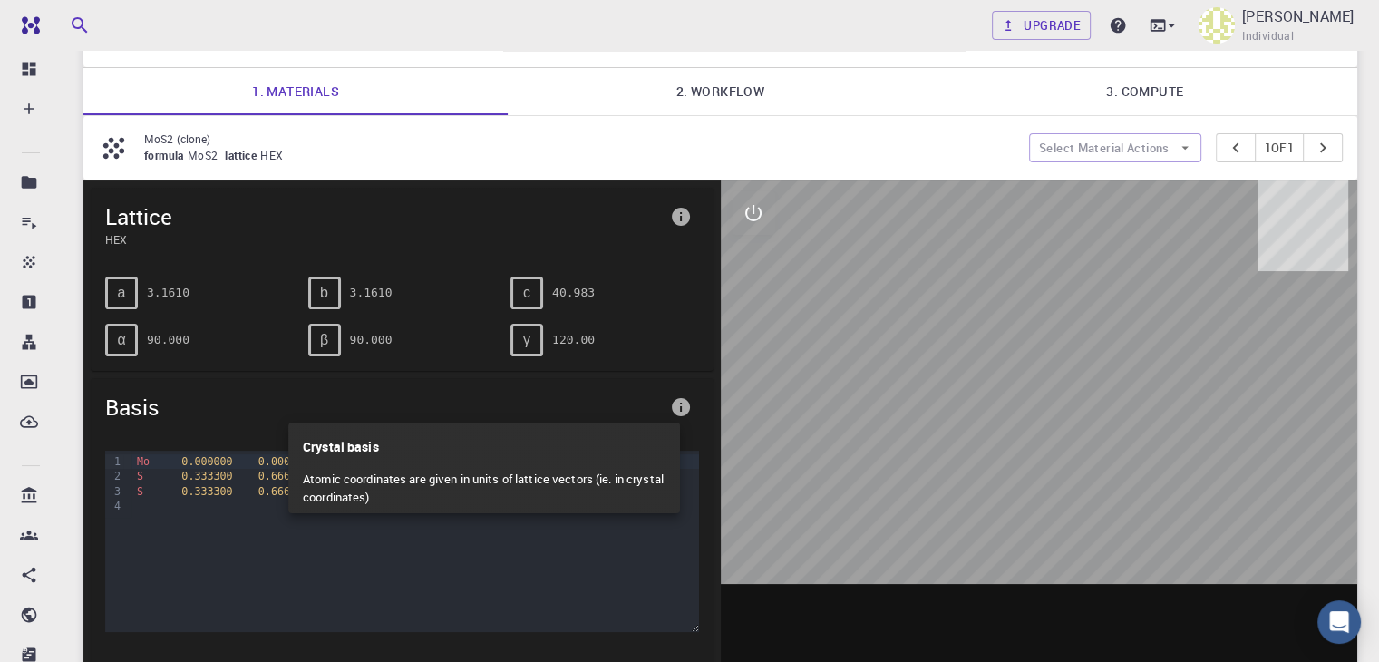
click at [671, 400] on div at bounding box center [689, 331] width 1379 height 662
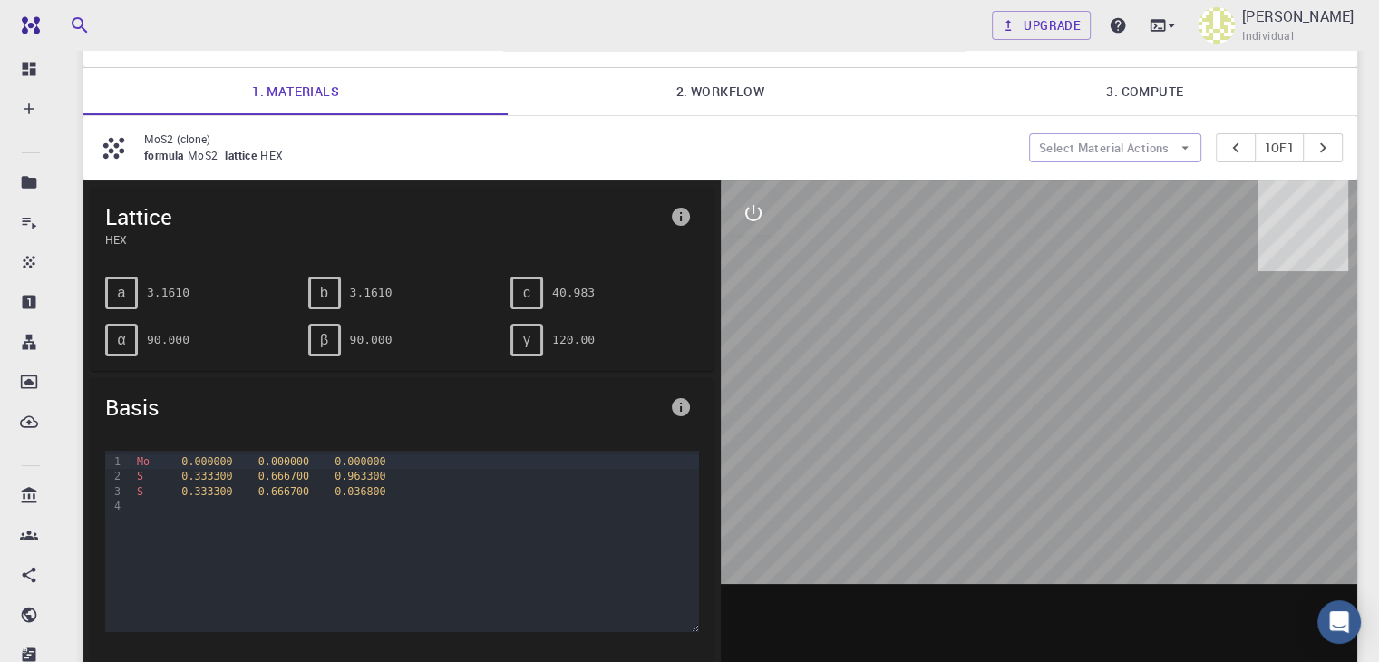
drag, startPoint x: 999, startPoint y: 400, endPoint x: 1200, endPoint y: 444, distance: 206.1
click at [1200, 444] on div at bounding box center [1039, 462] width 637 height 564
drag, startPoint x: 1032, startPoint y: 385, endPoint x: 1146, endPoint y: 391, distance: 113.4
click at [1146, 391] on div at bounding box center [1039, 462] width 637 height 564
click at [1232, 144] on icon "pager" at bounding box center [1235, 148] width 6 height 10
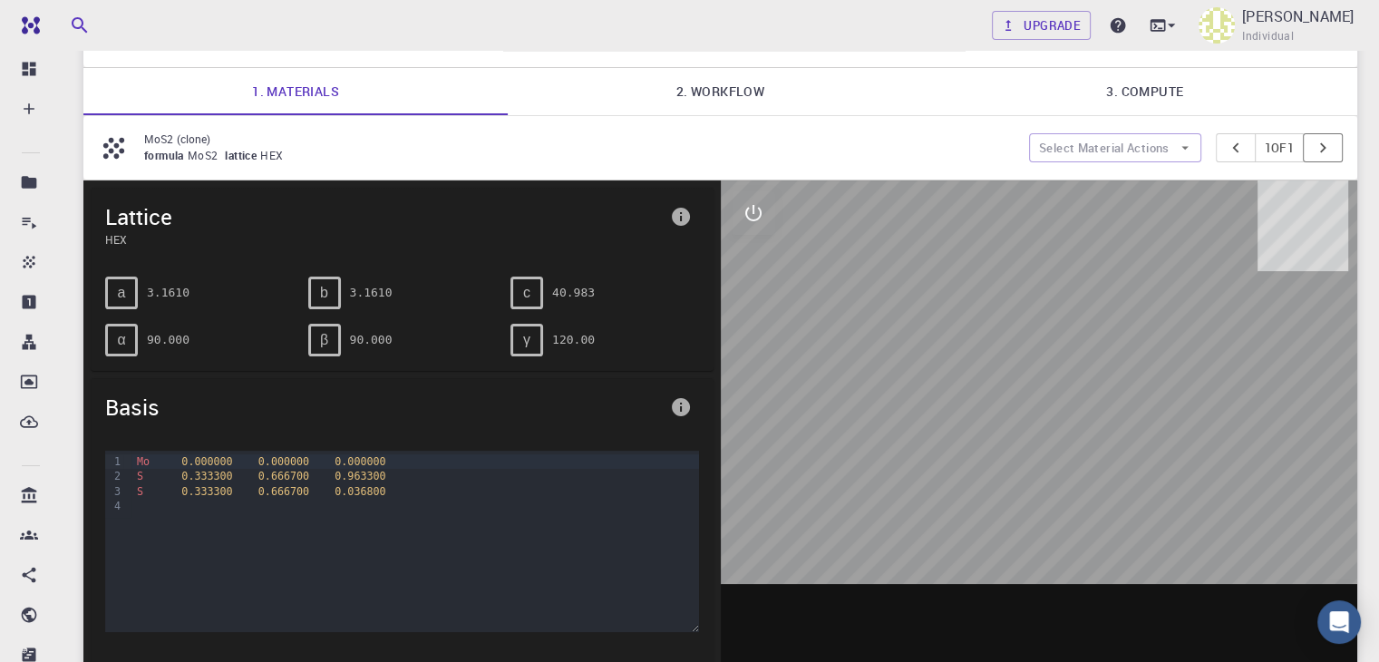
click at [1329, 147] on icon "pager" at bounding box center [1323, 148] width 20 height 20
click at [708, 120] on div "MoS2 (clone) formula MoS2 lattice HEX Select Material Actions 1 of 1" at bounding box center [720, 147] width 1274 height 63
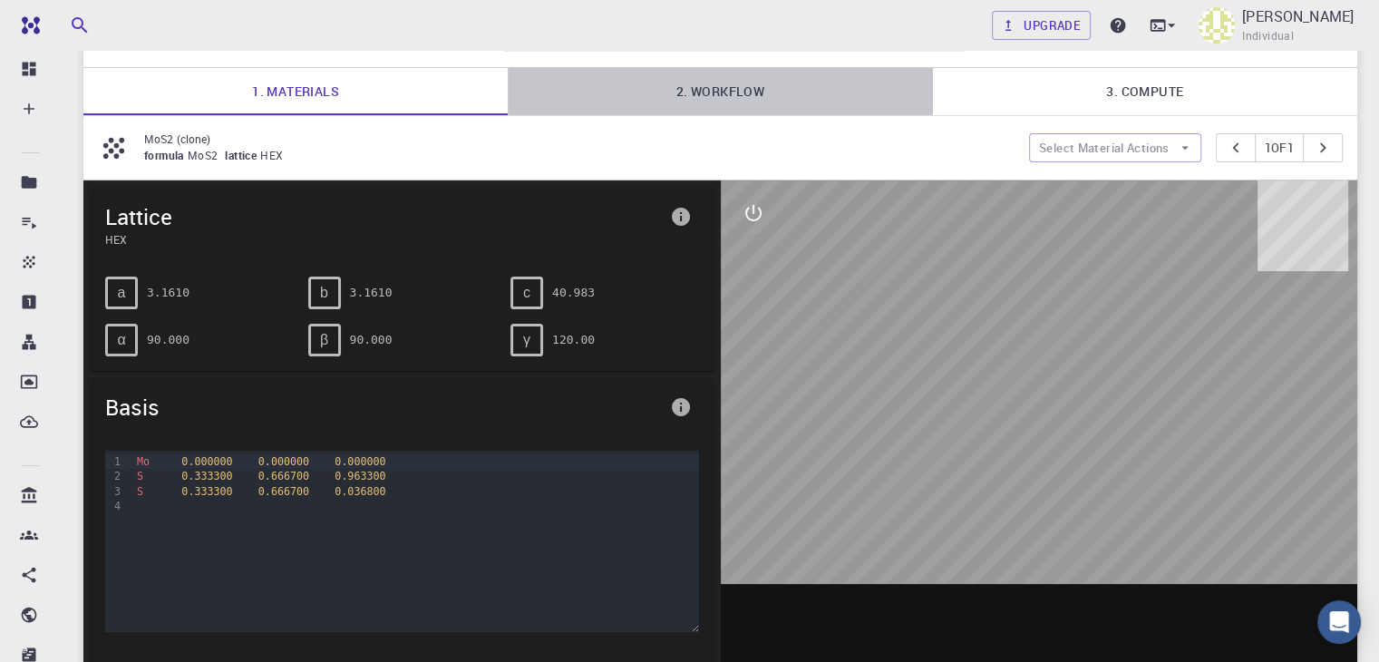
click at [715, 94] on link "2. Workflow" at bounding box center [720, 91] width 424 height 47
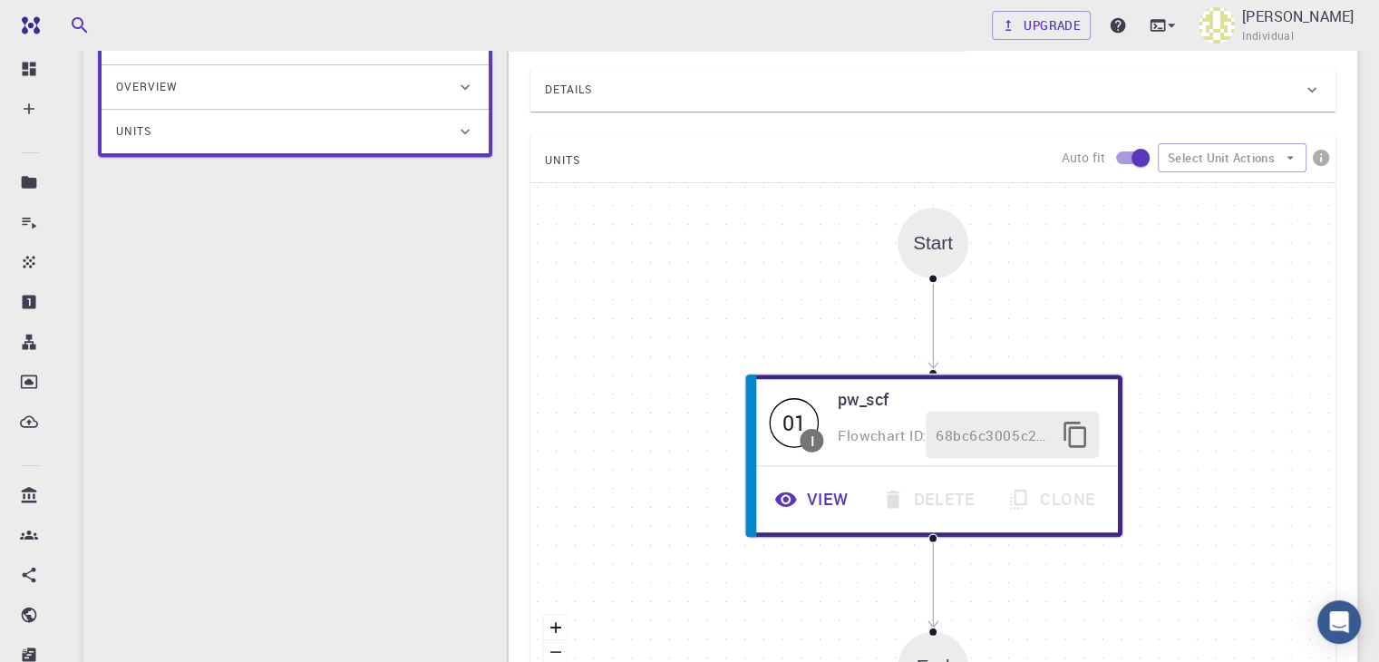
scroll to position [357, 0]
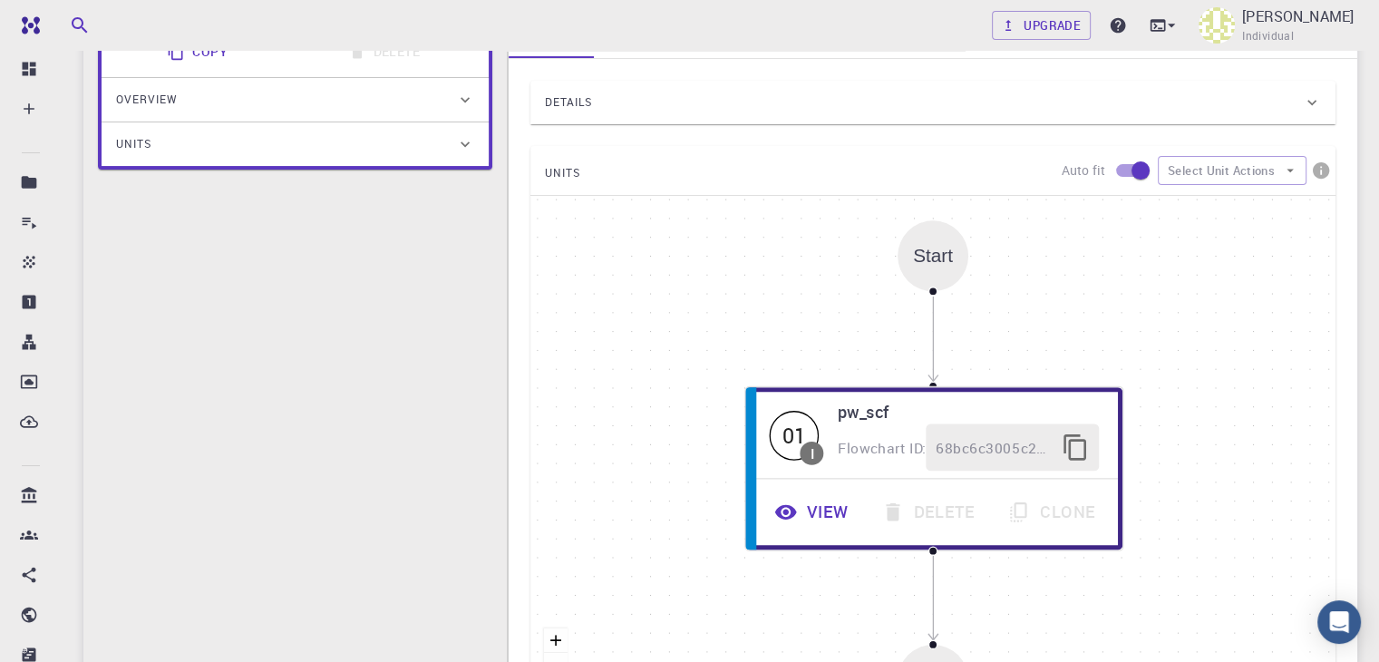
click at [937, 248] on div "Start" at bounding box center [933, 255] width 40 height 21
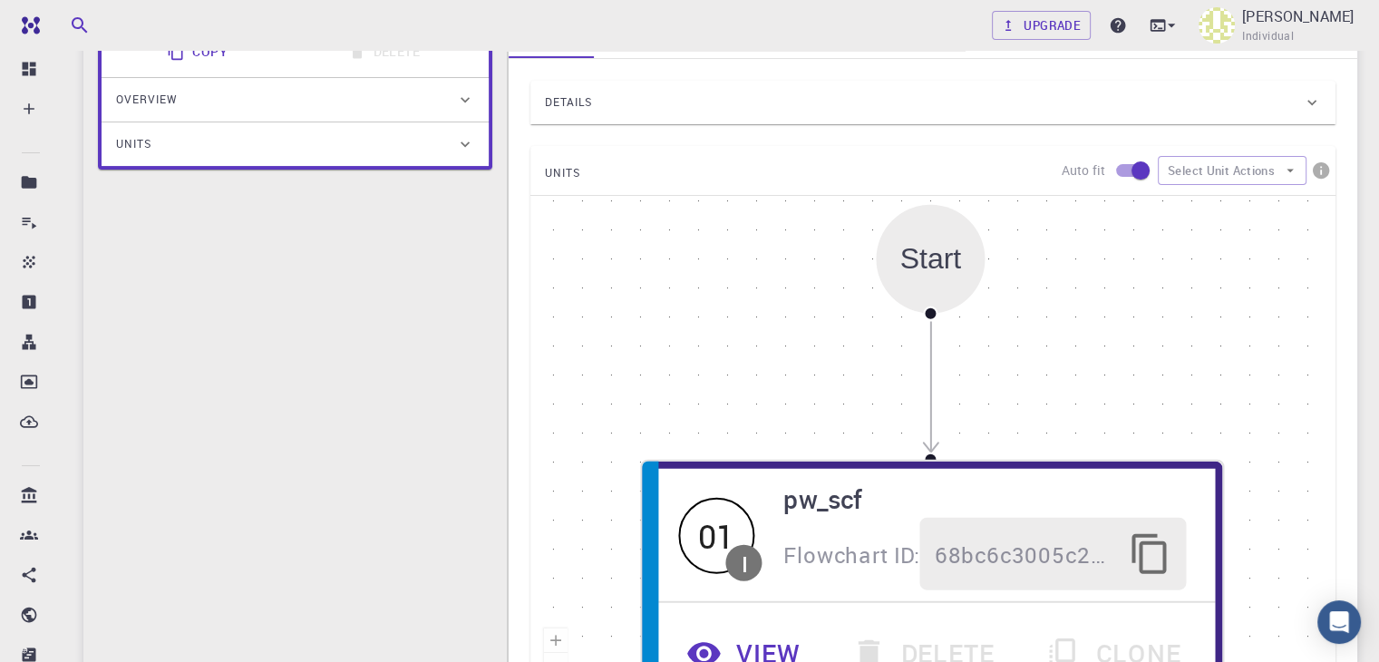
click at [937, 248] on div "Start" at bounding box center [931, 258] width 62 height 33
click at [747, 342] on div "Start 01 I pw_scf Flowchart ID: 68bc6c3005c2e7bddb73a138 View Delete Clone End" at bounding box center [932, 468] width 805 height 544
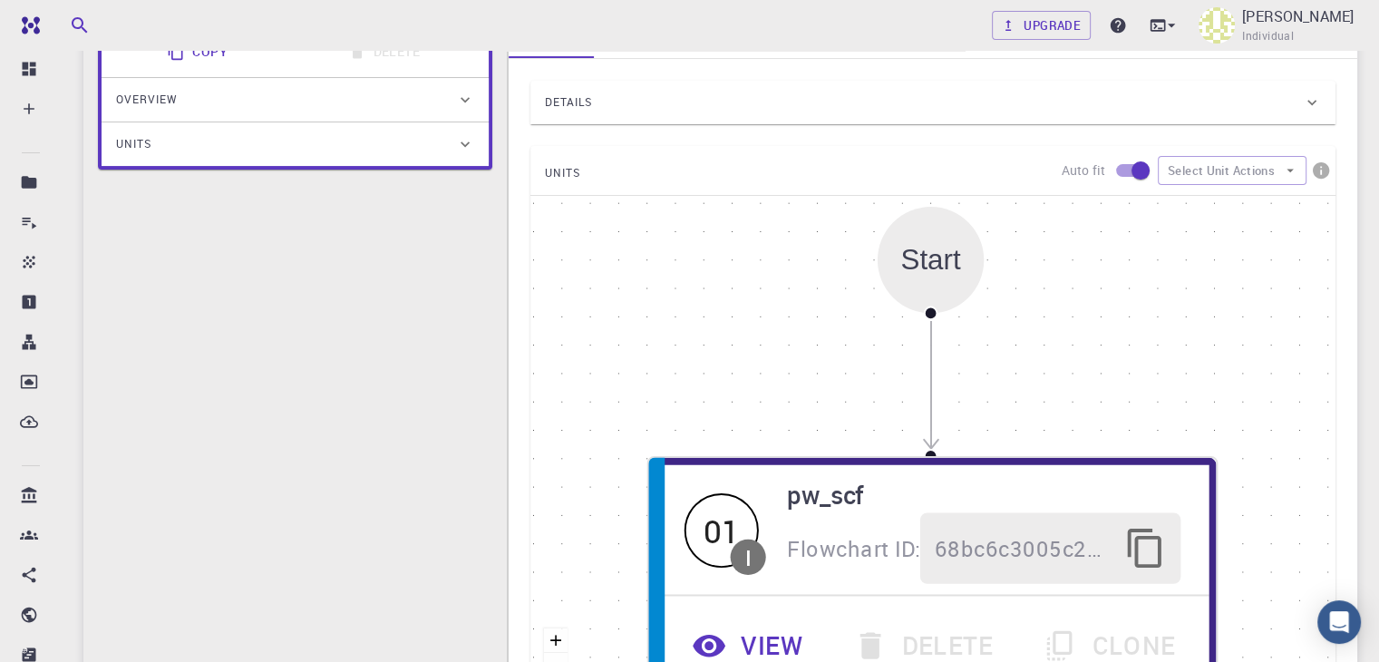
click at [747, 342] on div "Start 01 I pw_scf Flowchart ID: 68bc6c3005c2e7bddb73a138 View Delete Clone End" at bounding box center [932, 468] width 805 height 544
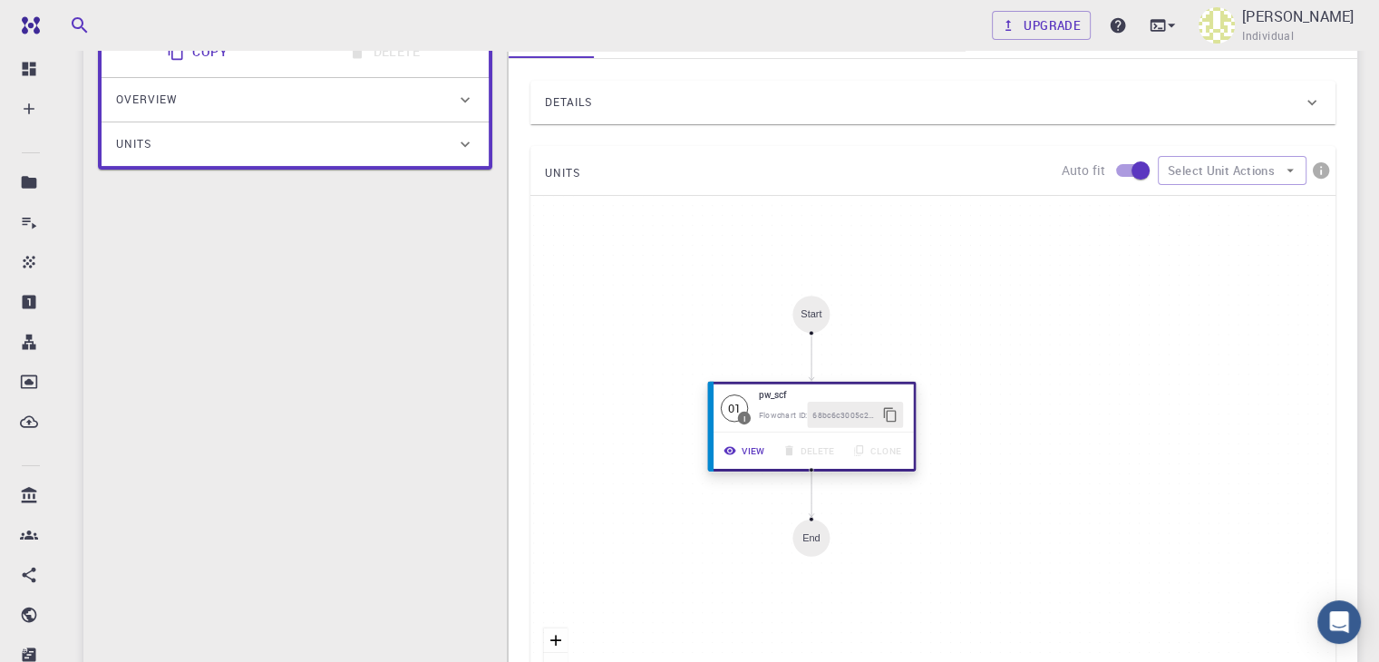
click at [734, 403] on div "01" at bounding box center [734, 407] width 27 height 27
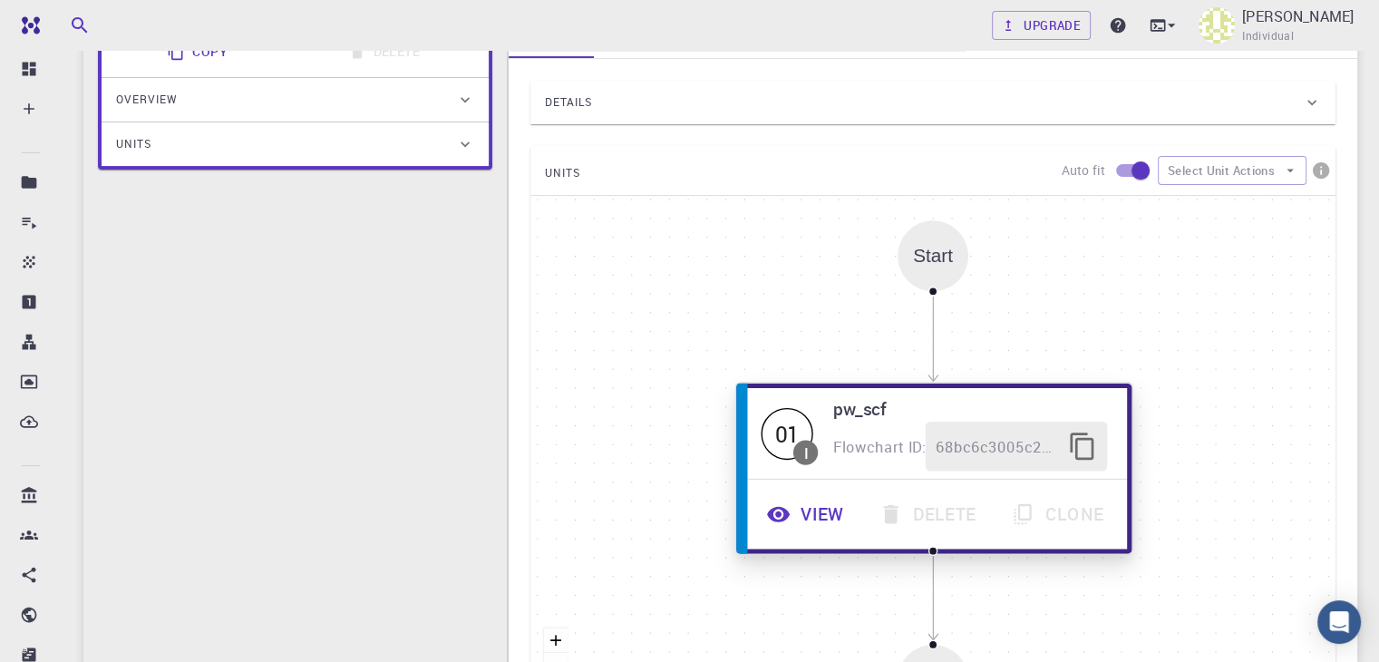
click at [837, 410] on h6 "pw_scf" at bounding box center [970, 407] width 275 height 27
click at [793, 509] on button "View" at bounding box center [807, 515] width 112 height 50
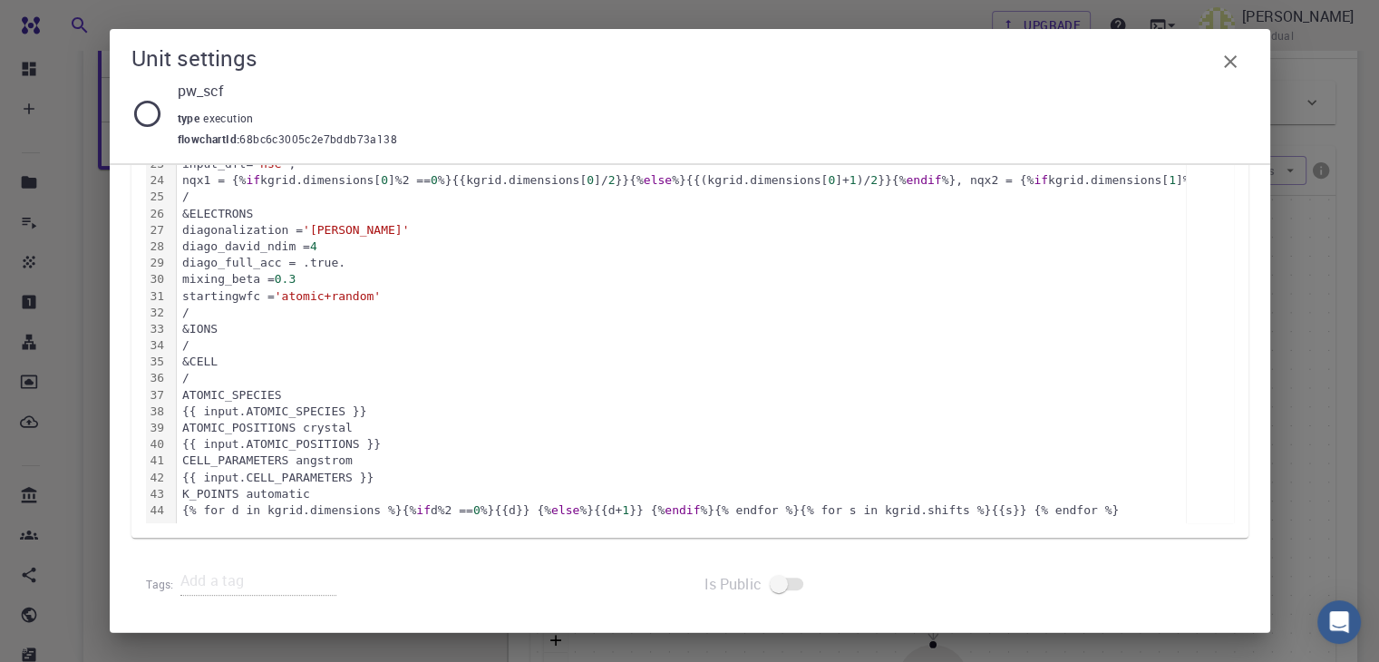
scroll to position [688, 0]
click at [1240, 66] on icon "button" at bounding box center [1230, 62] width 22 height 22
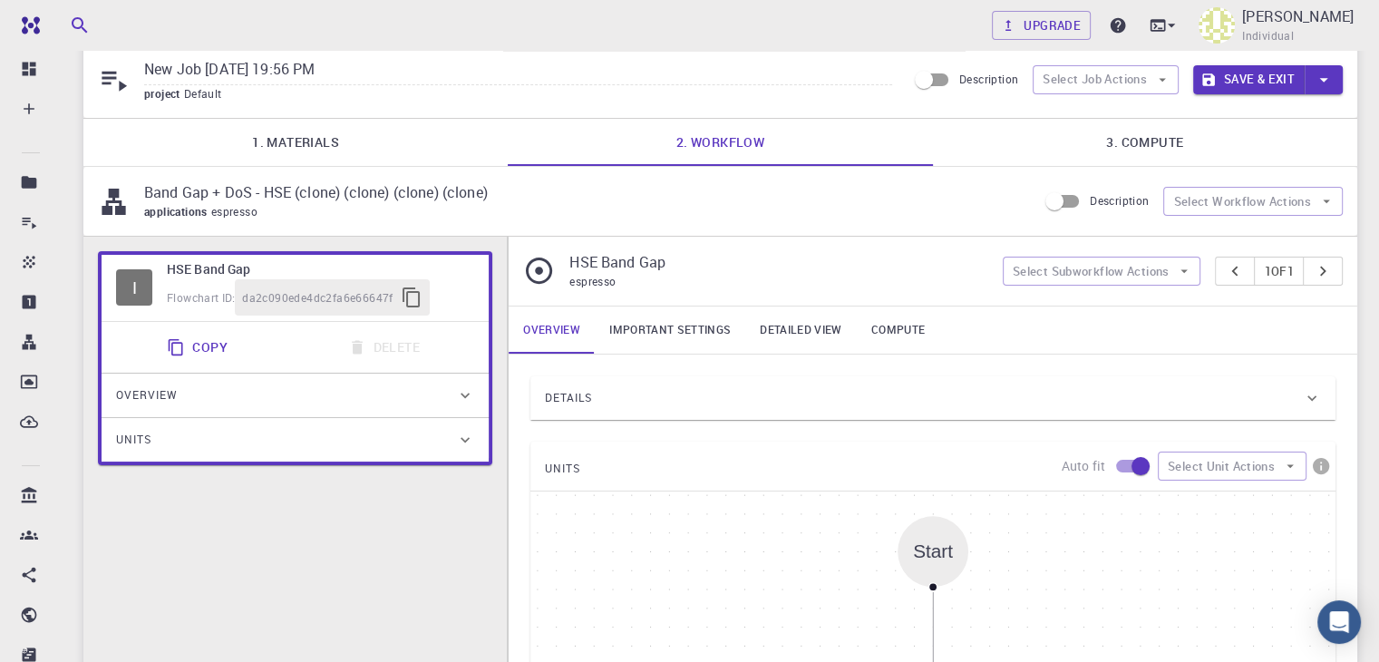
scroll to position [0, 0]
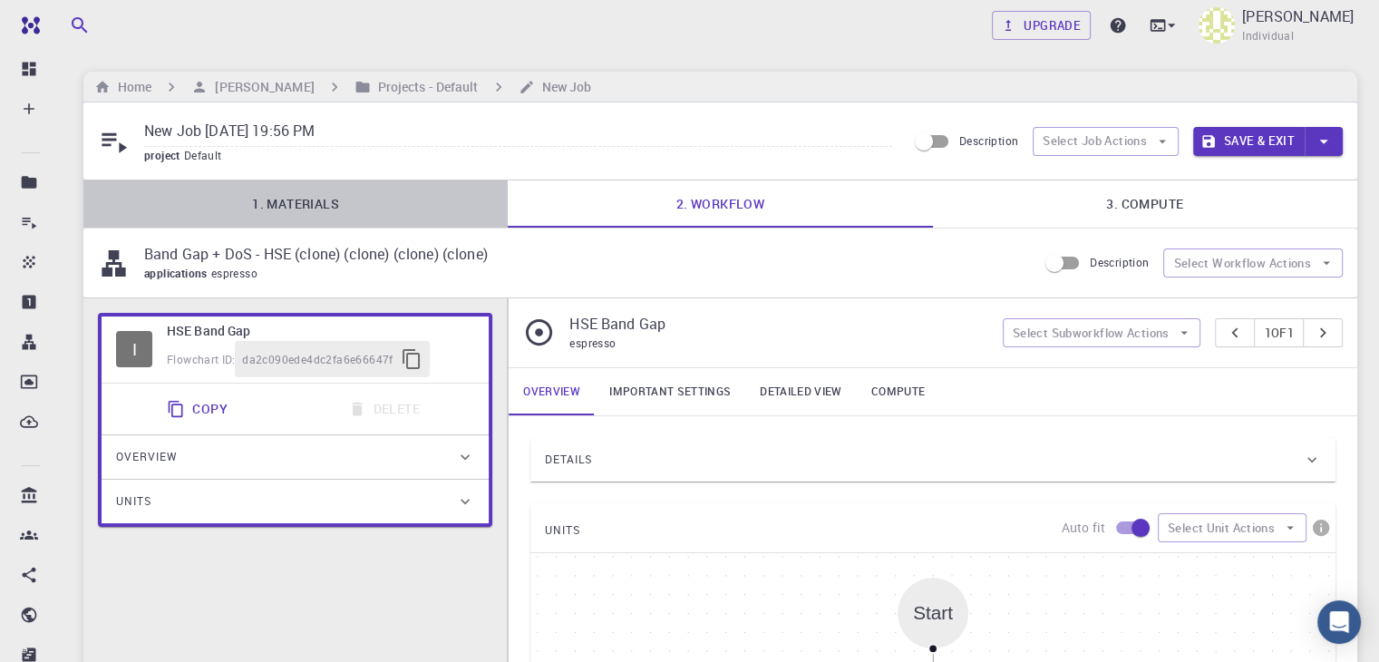
click at [315, 198] on link "1. Materials" at bounding box center [295, 203] width 424 height 47
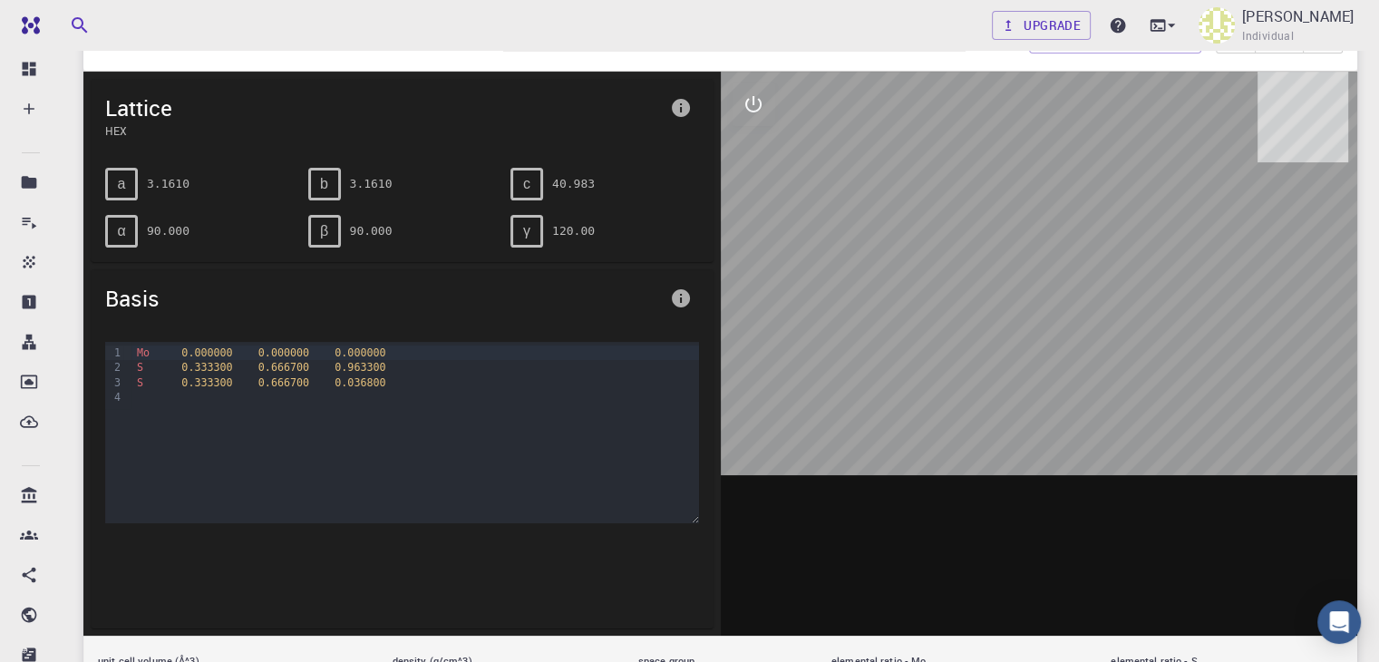
scroll to position [223, 0]
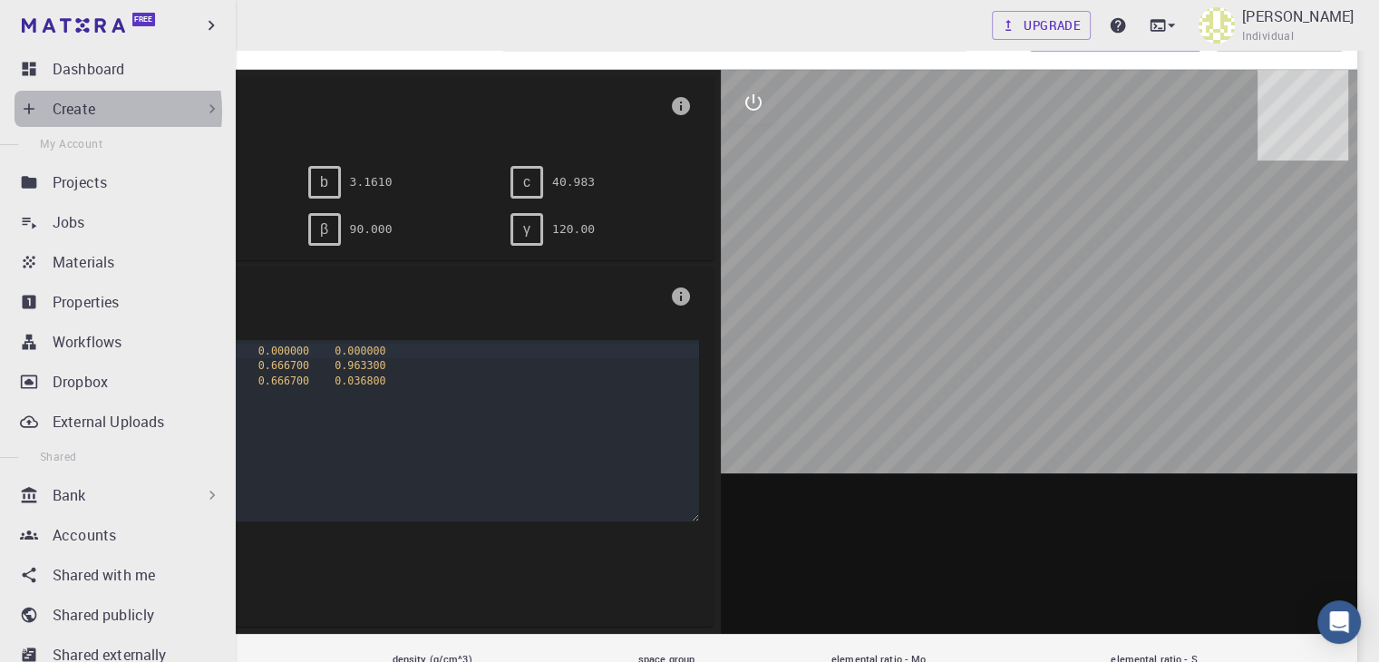
click at [76, 111] on p "Create" at bounding box center [74, 109] width 43 height 22
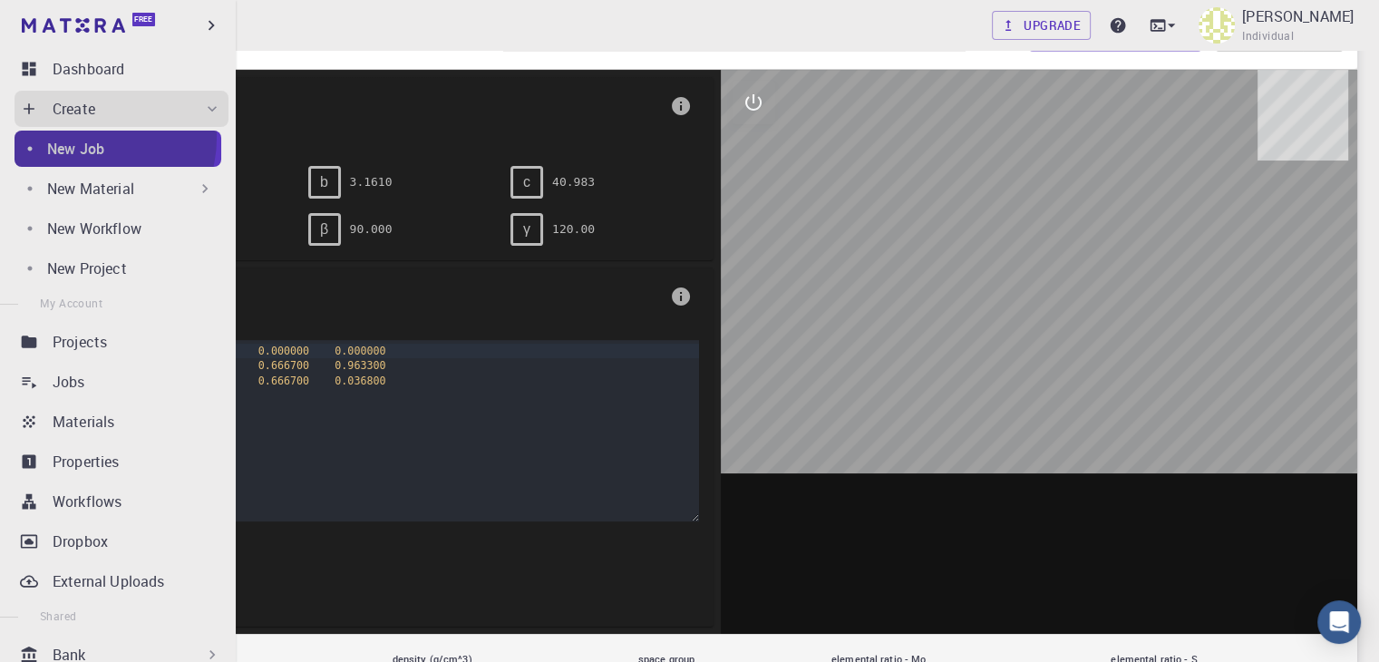
click at [98, 139] on p "New Job" at bounding box center [75, 149] width 57 height 22
drag, startPoint x: 190, startPoint y: 142, endPoint x: 145, endPoint y: 140, distance: 45.4
click at [145, 140] on div "New Job" at bounding box center [134, 149] width 174 height 22
click at [109, 141] on div "New Job" at bounding box center [134, 149] width 174 height 22
click at [111, 187] on p "New Material" at bounding box center [90, 189] width 87 height 22
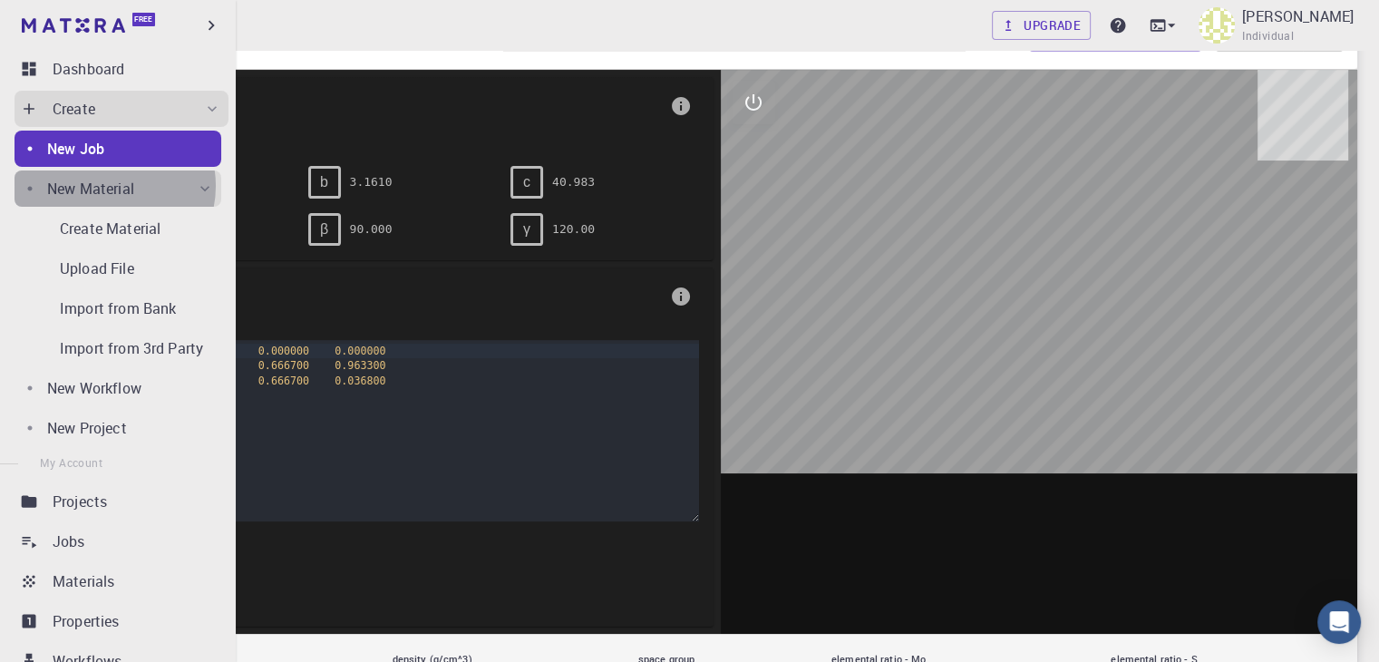
click at [111, 186] on p "New Material" at bounding box center [90, 189] width 87 height 22
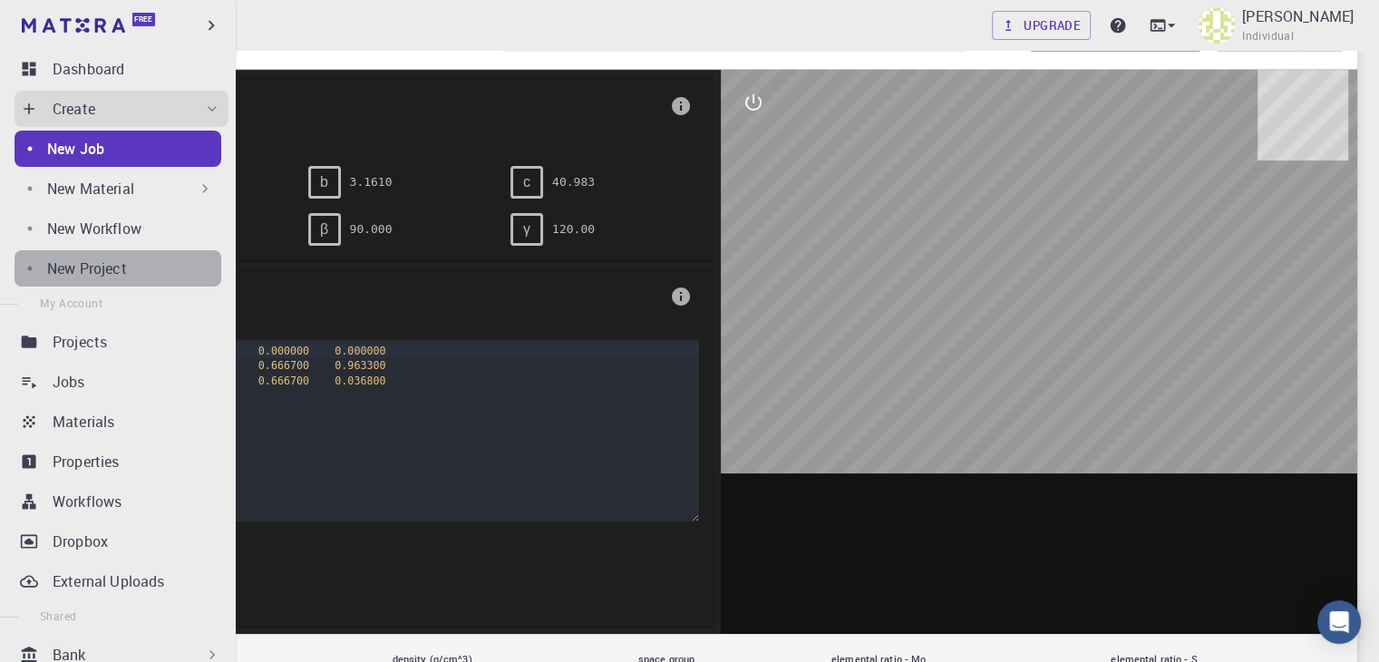
click at [123, 266] on p "New Project" at bounding box center [87, 268] width 80 height 22
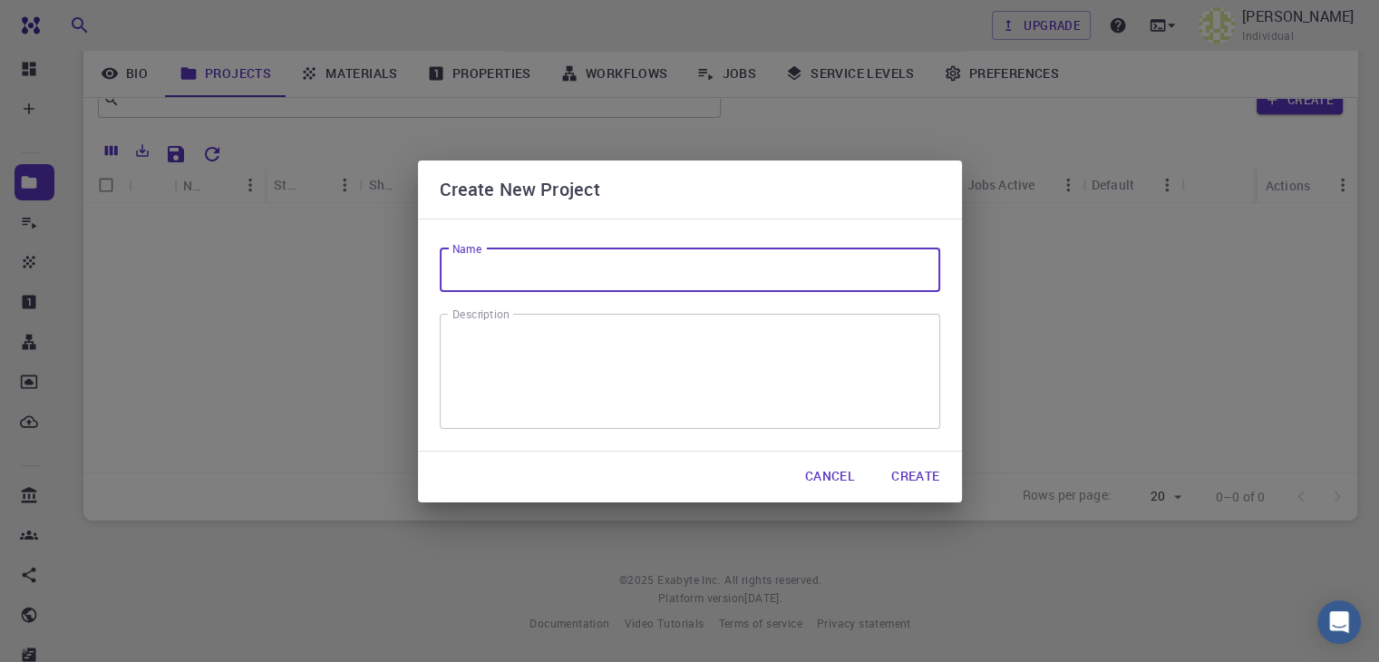
click at [515, 274] on input "Name" at bounding box center [690, 270] width 500 height 44
type input "mos2 bilayer"
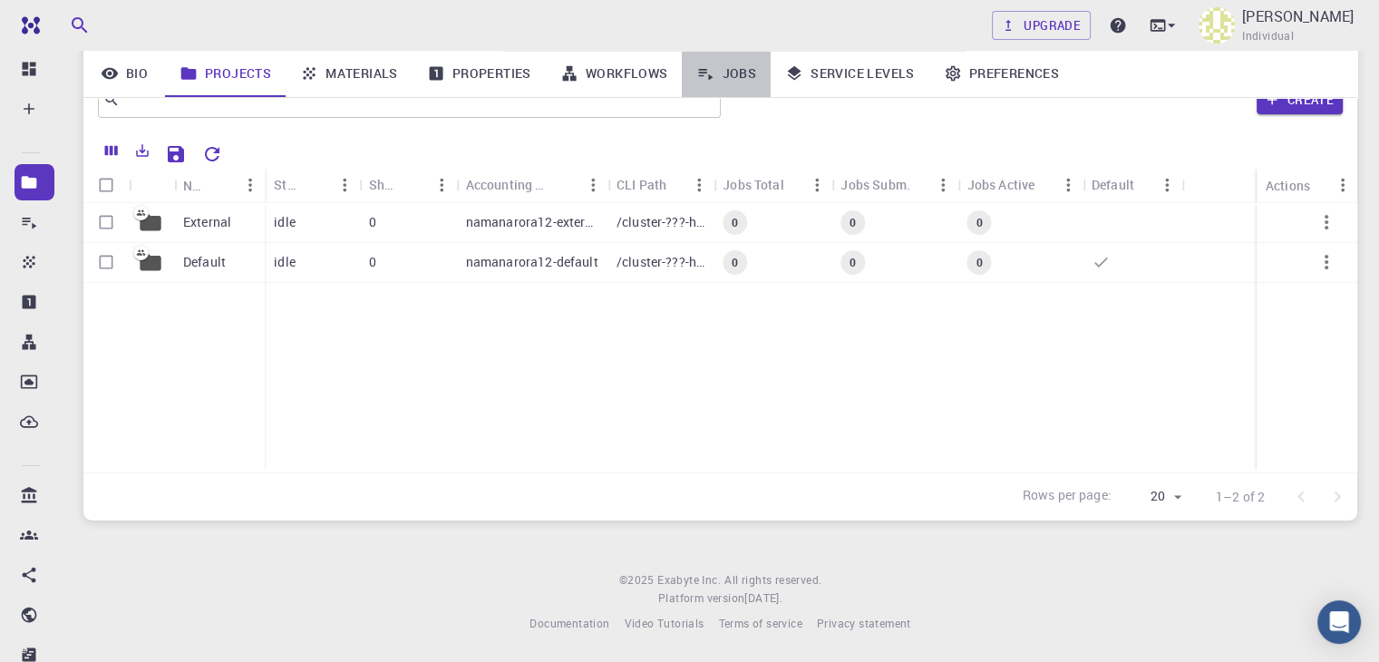
click at [738, 69] on link "Jobs" at bounding box center [726, 73] width 89 height 47
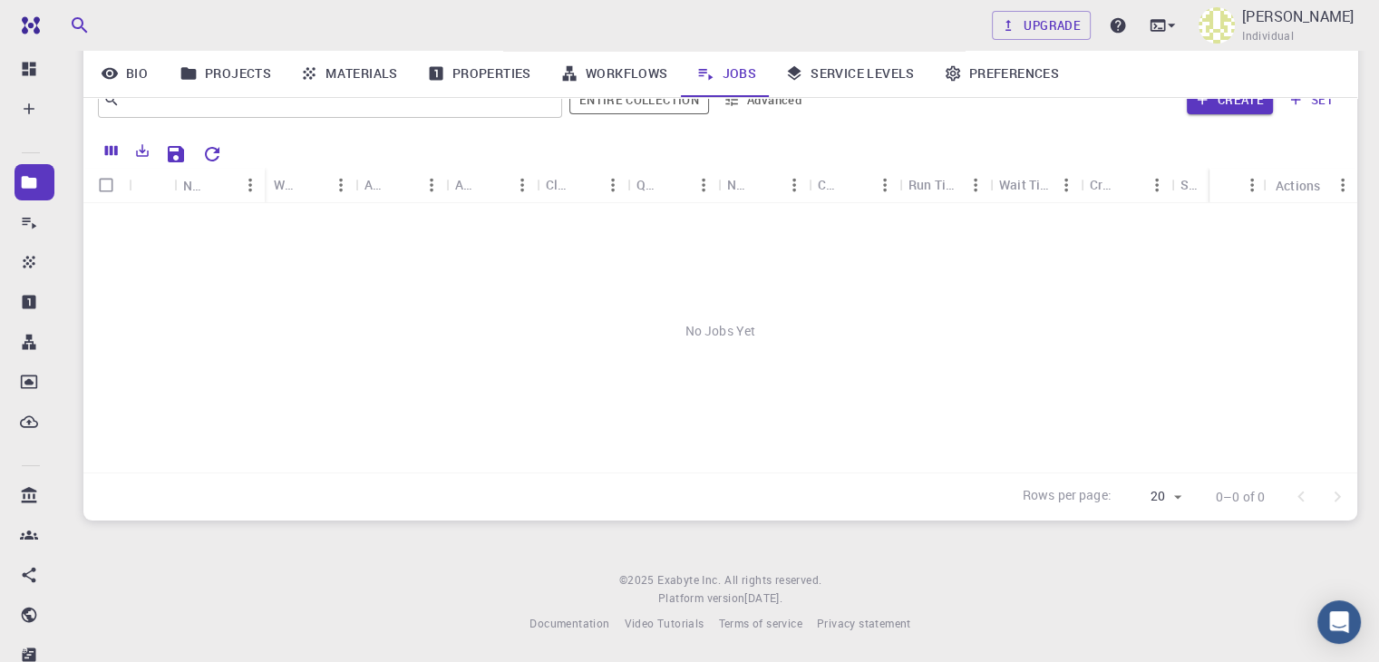
click at [574, 64] on icon at bounding box center [569, 73] width 18 height 18
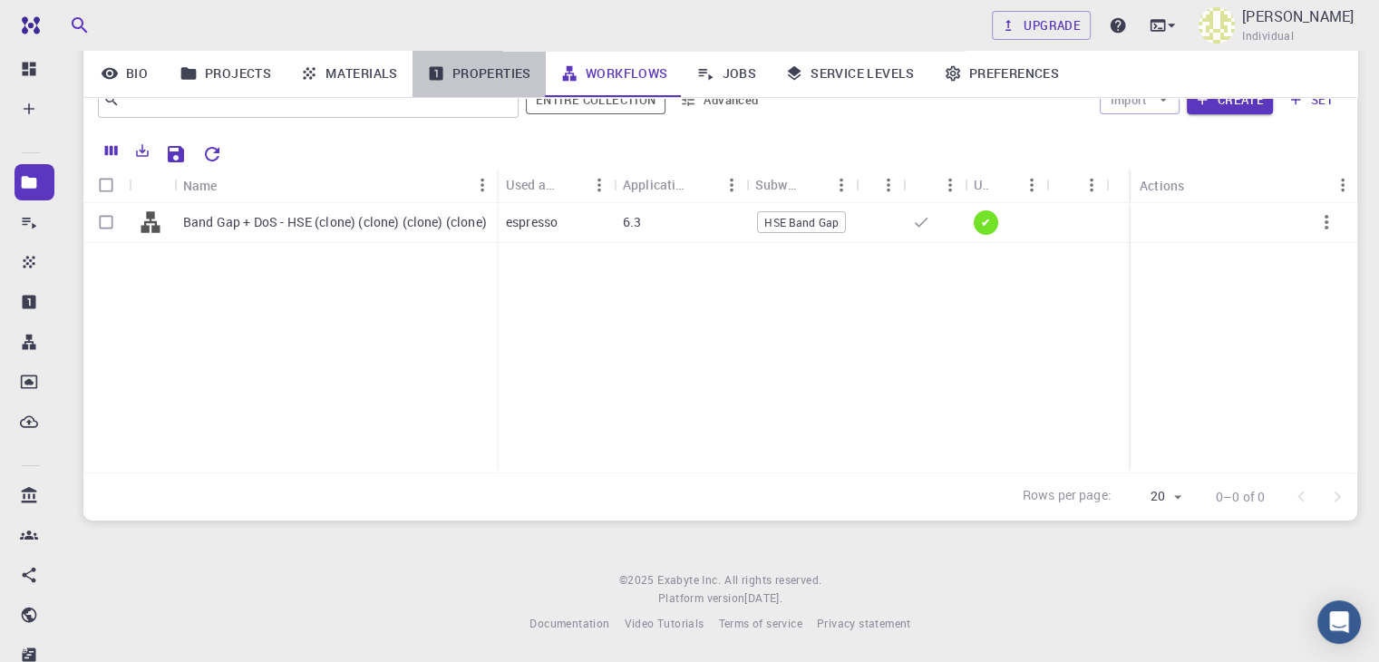
click at [480, 70] on link "Properties" at bounding box center [478, 73] width 133 height 47
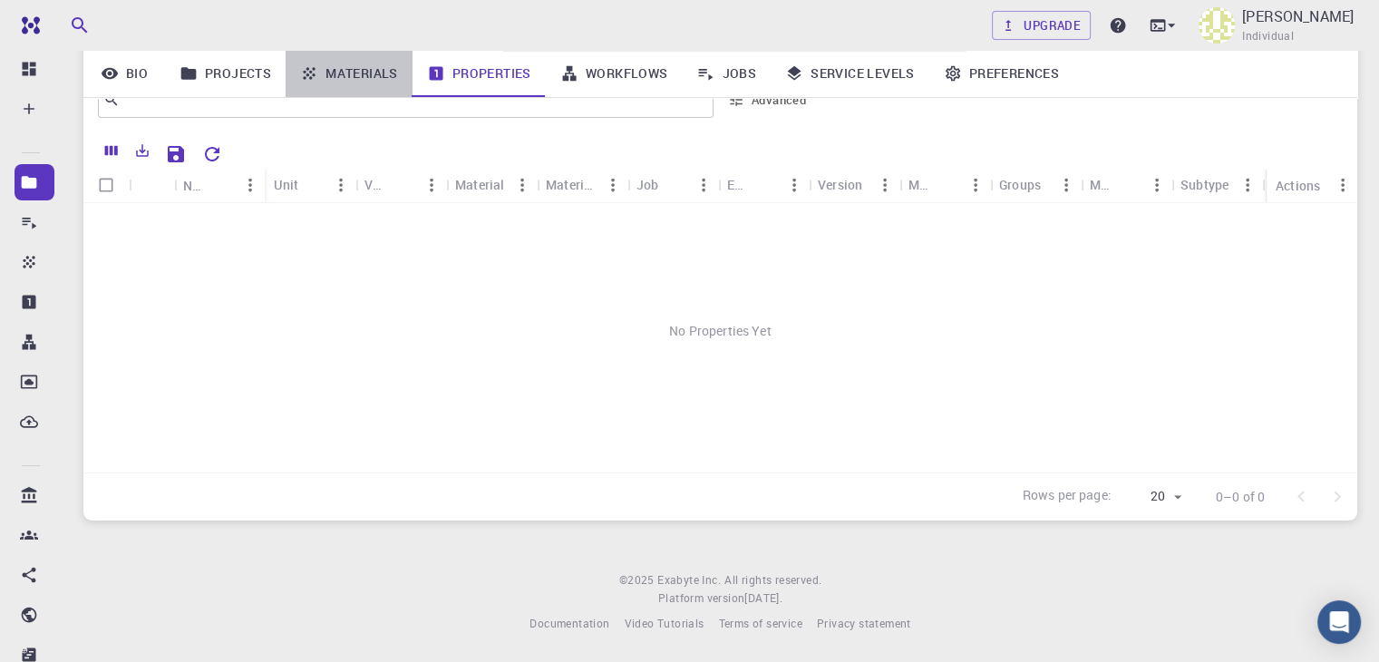
click at [381, 65] on link "Materials" at bounding box center [349, 73] width 127 height 47
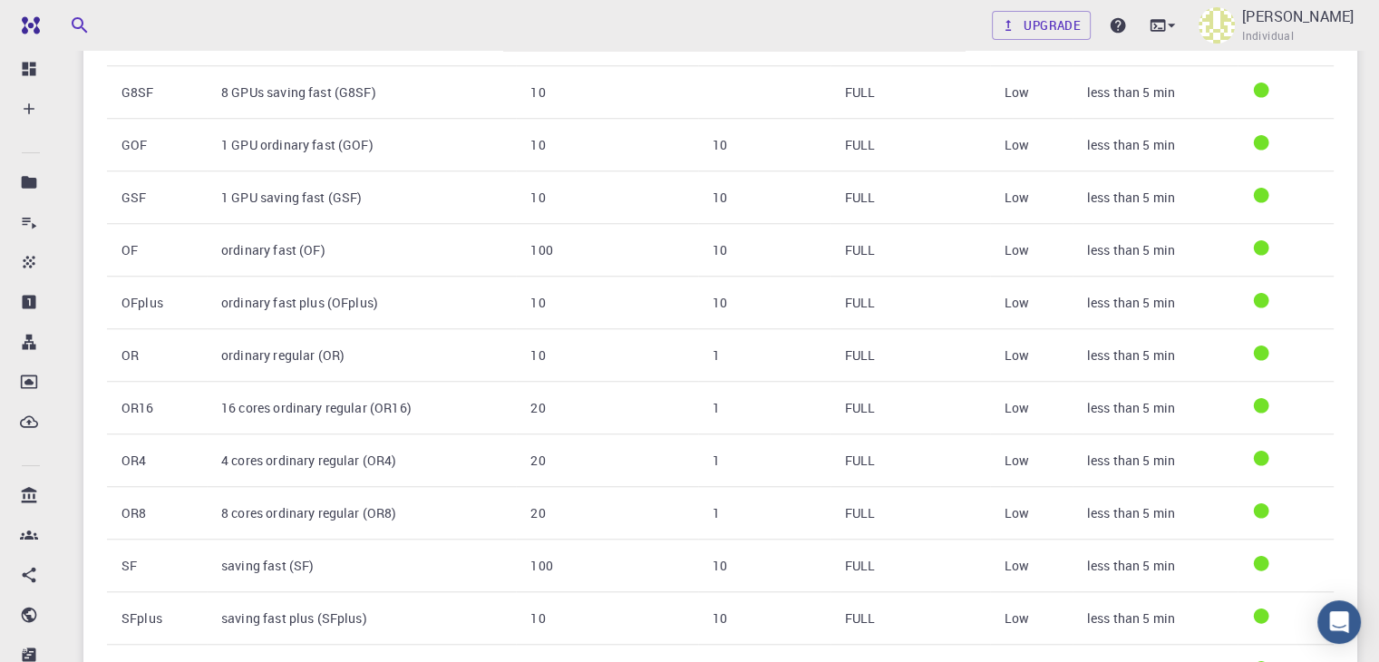
scroll to position [1490, 0]
